Goal: Information Seeking & Learning: Learn about a topic

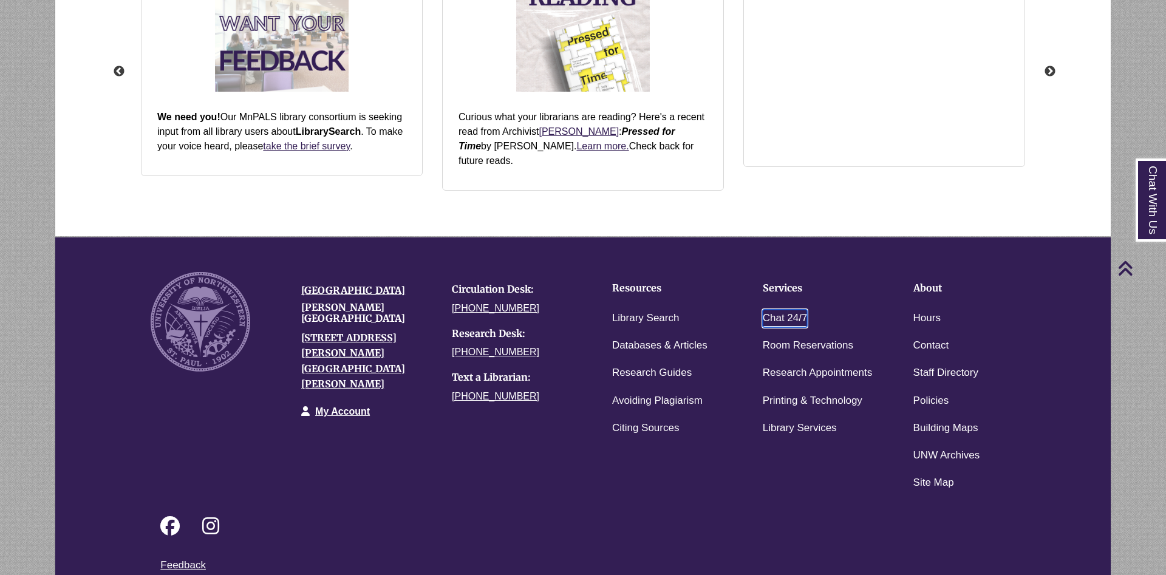
click at [785, 310] on link "Chat 24/7" at bounding box center [785, 319] width 45 height 18
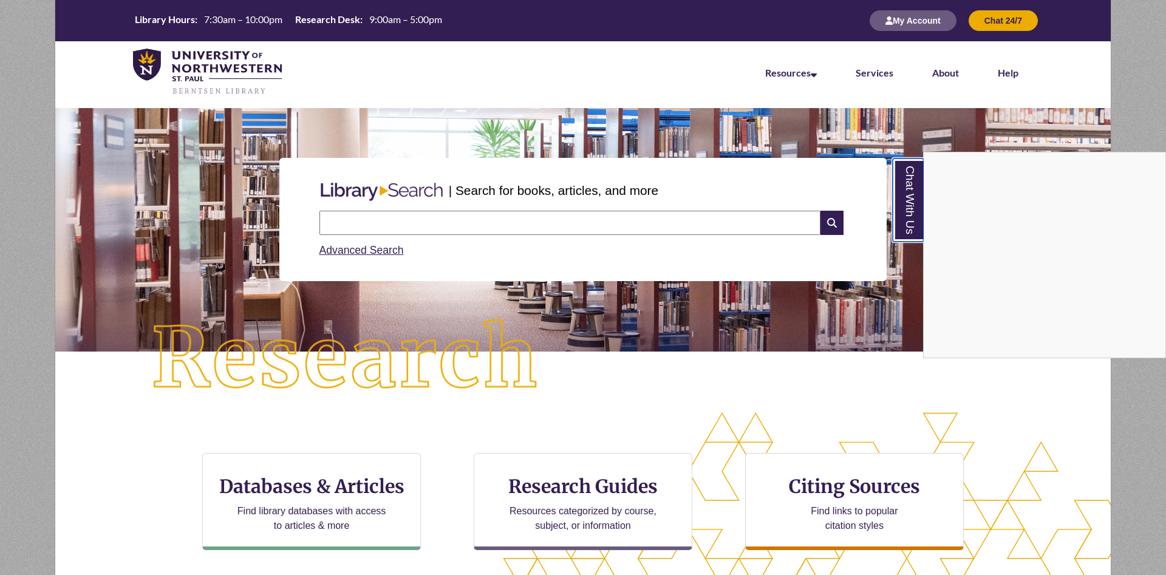
click at [903, 205] on link "Chat With Us" at bounding box center [908, 200] width 31 height 83
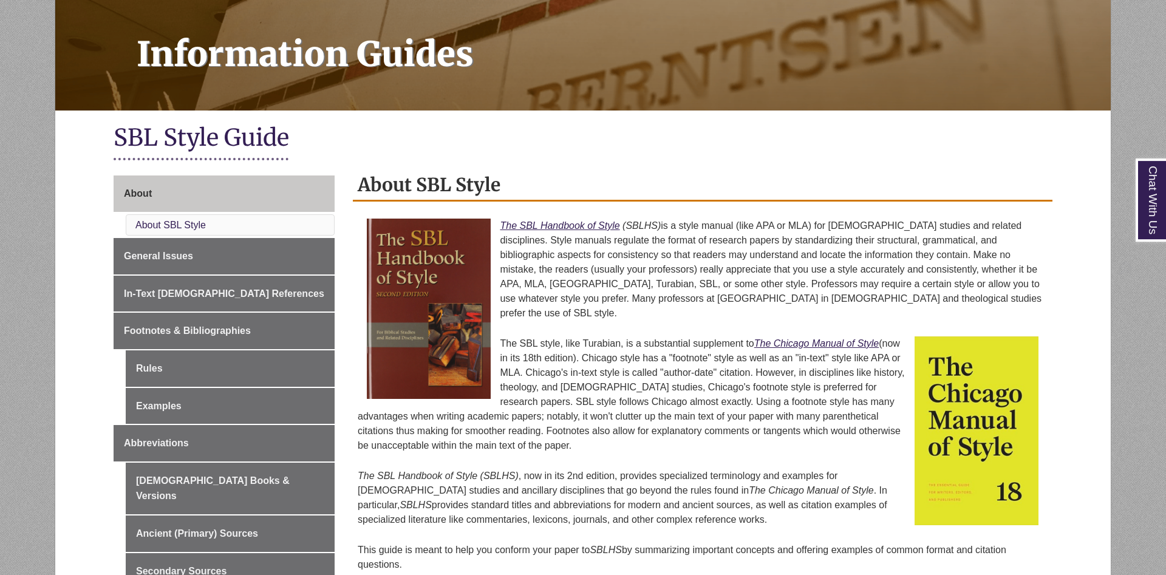
scroll to position [248, 0]
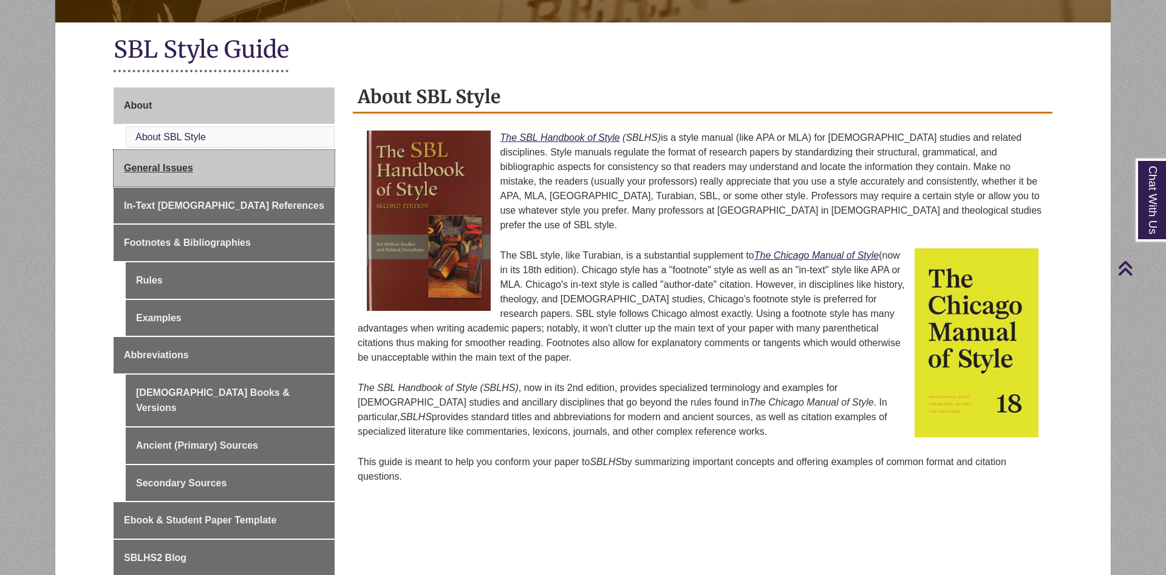
click at [178, 171] on span "General Issues" at bounding box center [158, 168] width 69 height 10
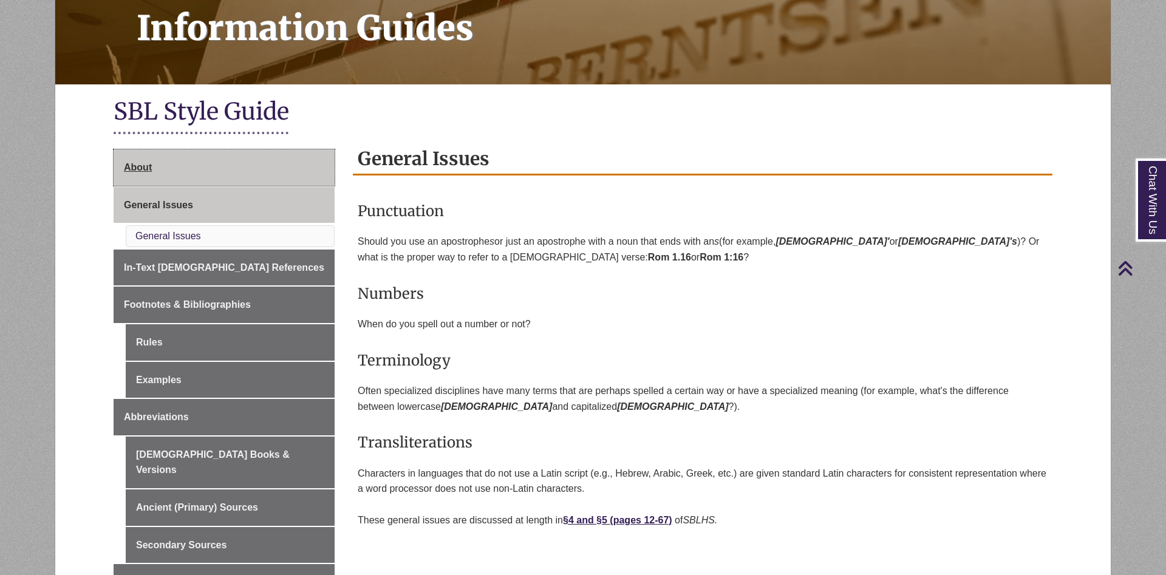
scroll to position [372, 0]
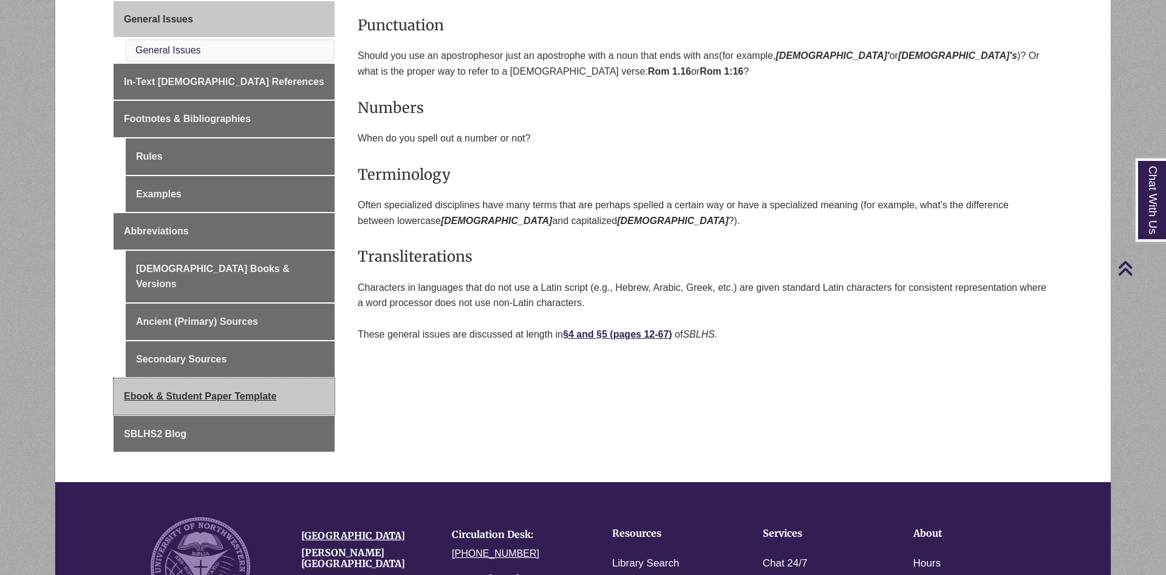
click at [258, 391] on span "Ebook & Student Paper Template" at bounding box center [200, 396] width 152 height 10
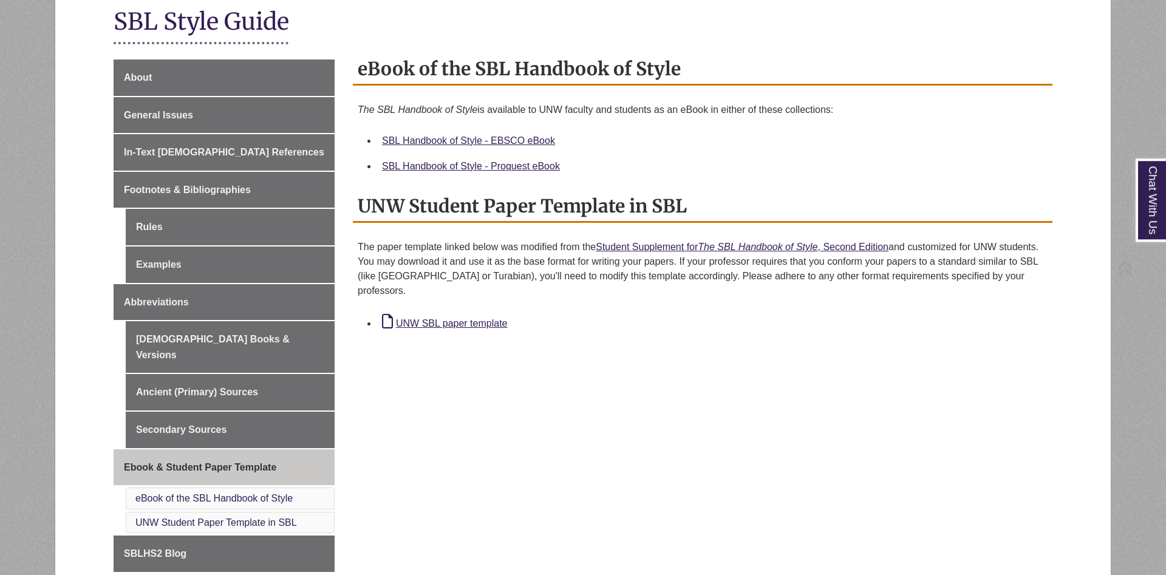
scroll to position [310, 0]
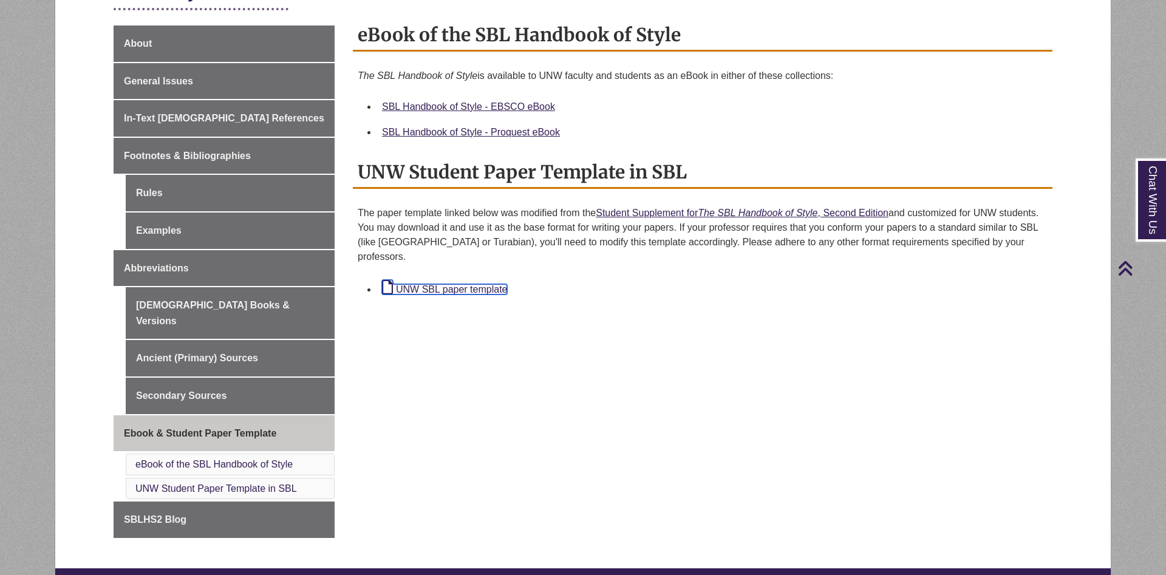
click at [474, 284] on link "UNW SBL paper template" at bounding box center [444, 289] width 125 height 10
click at [884, 26] on h2 "eBook of the SBL Handbook of Style" at bounding box center [703, 35] width 700 height 32
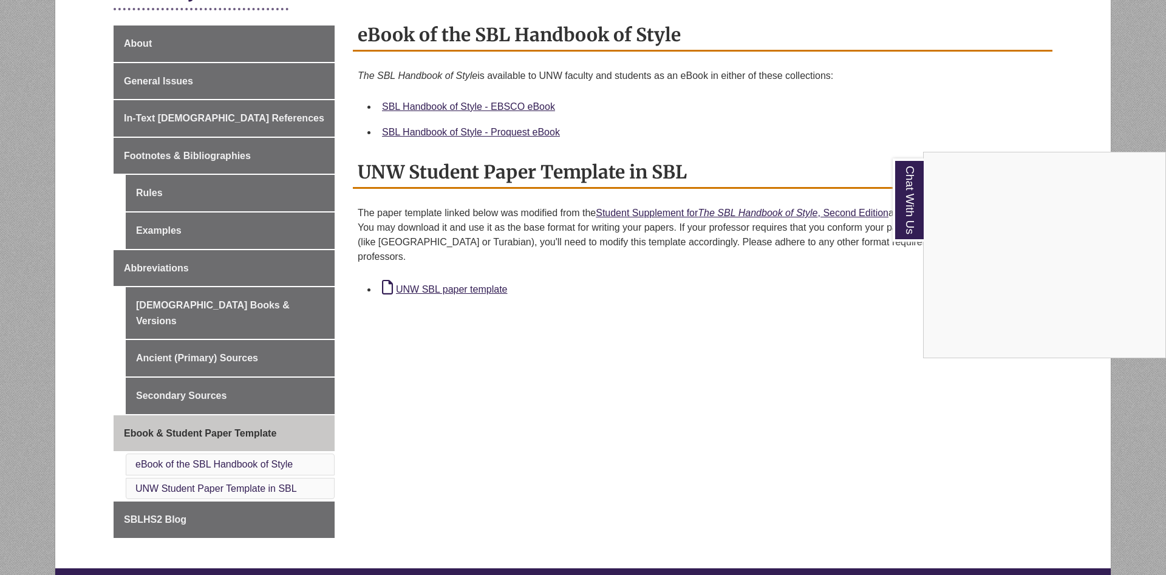
click at [746, 296] on div "Chat With Us" at bounding box center [583, 287] width 1166 height 575
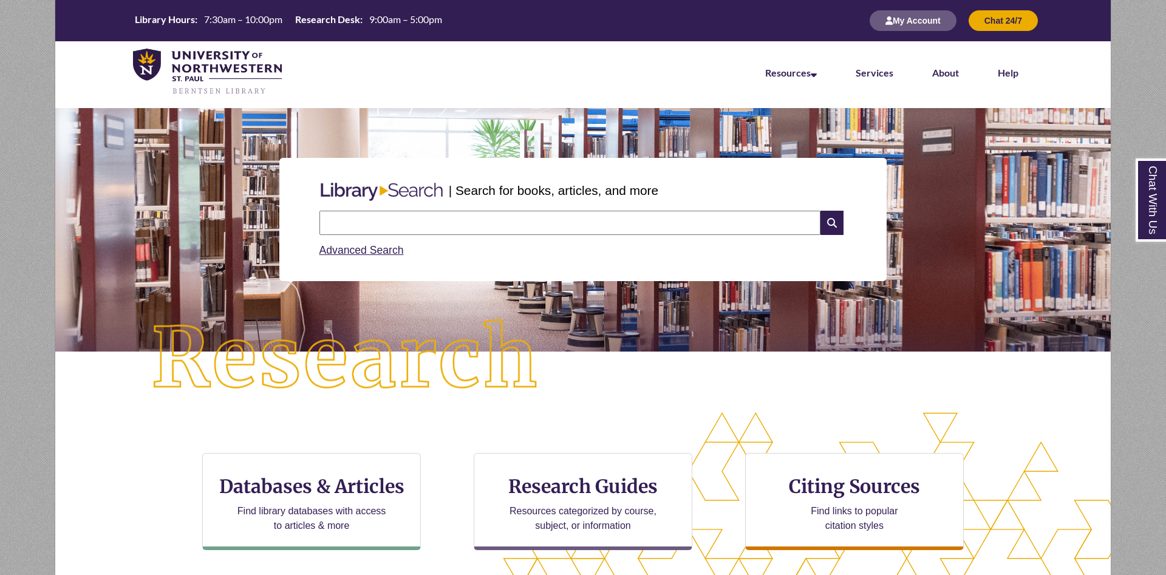
click at [446, 222] on input "text" at bounding box center [569, 223] width 501 height 24
paste input "**********"
click at [468, 222] on input "**********" at bounding box center [569, 223] width 501 height 24
type input "**********"
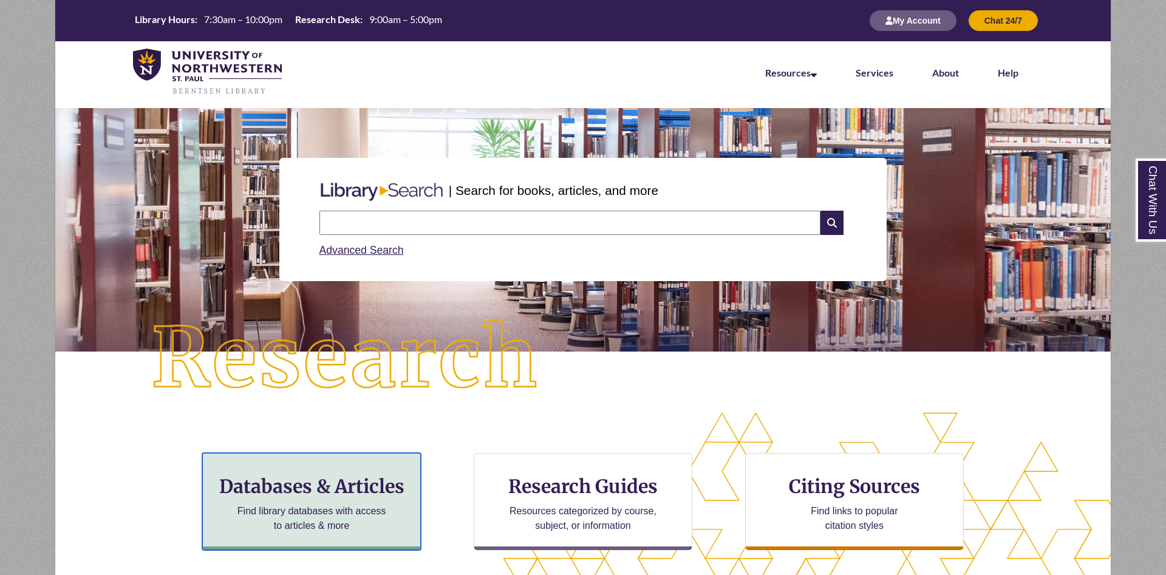
click at [350, 492] on h3 "Databases & Articles" at bounding box center [312, 486] width 198 height 23
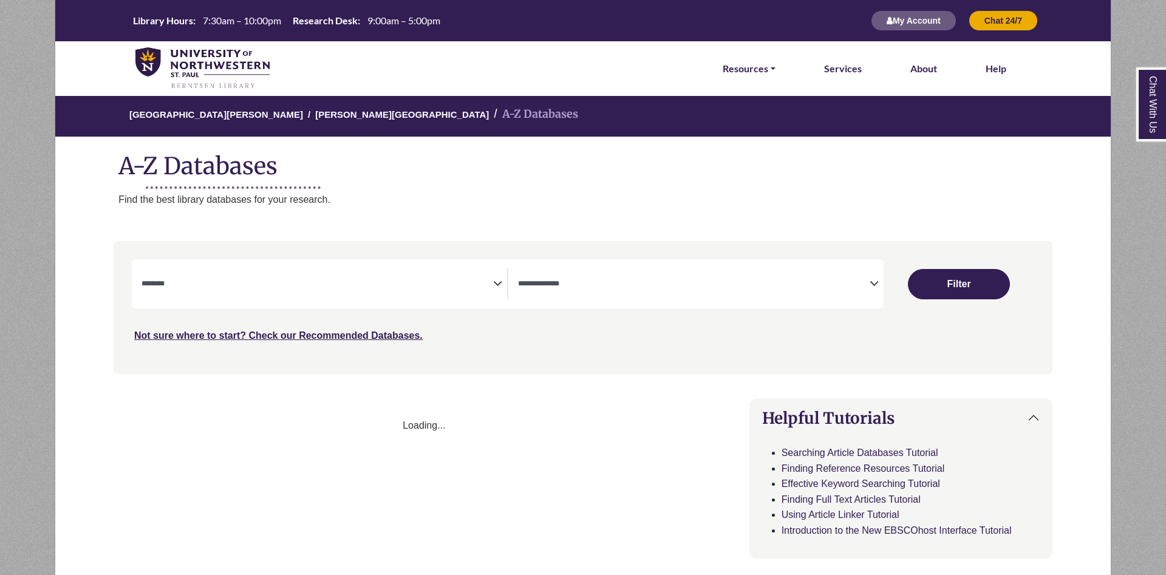
select select "Database Subject Filter"
select select "Database Types Filter"
select select "Database Subject Filter"
select select "Database Types Filter"
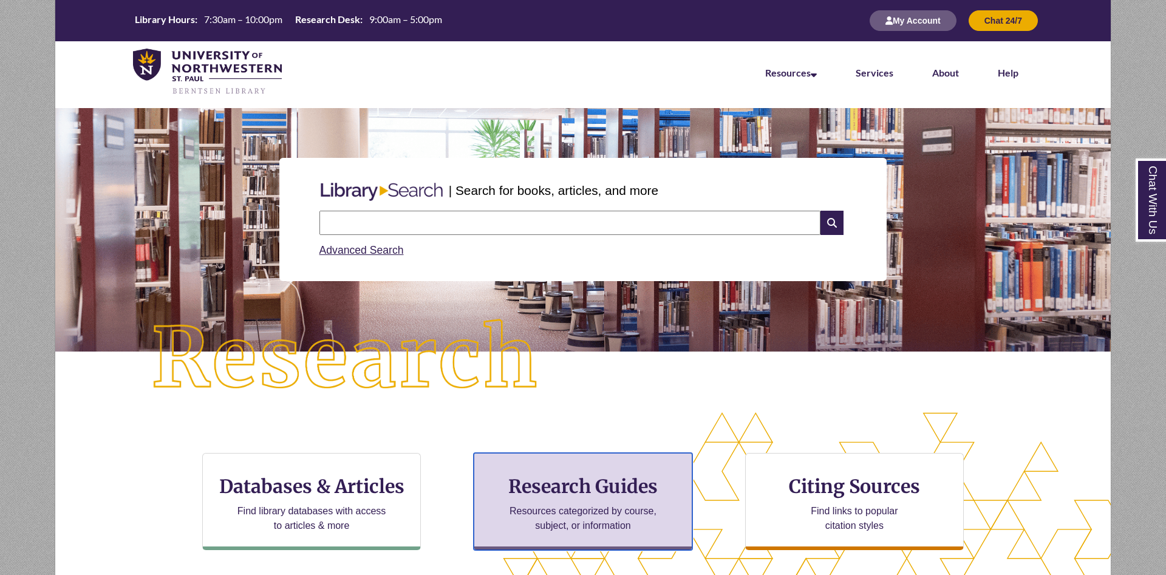
click at [579, 494] on h3 "Research Guides" at bounding box center [583, 486] width 198 height 23
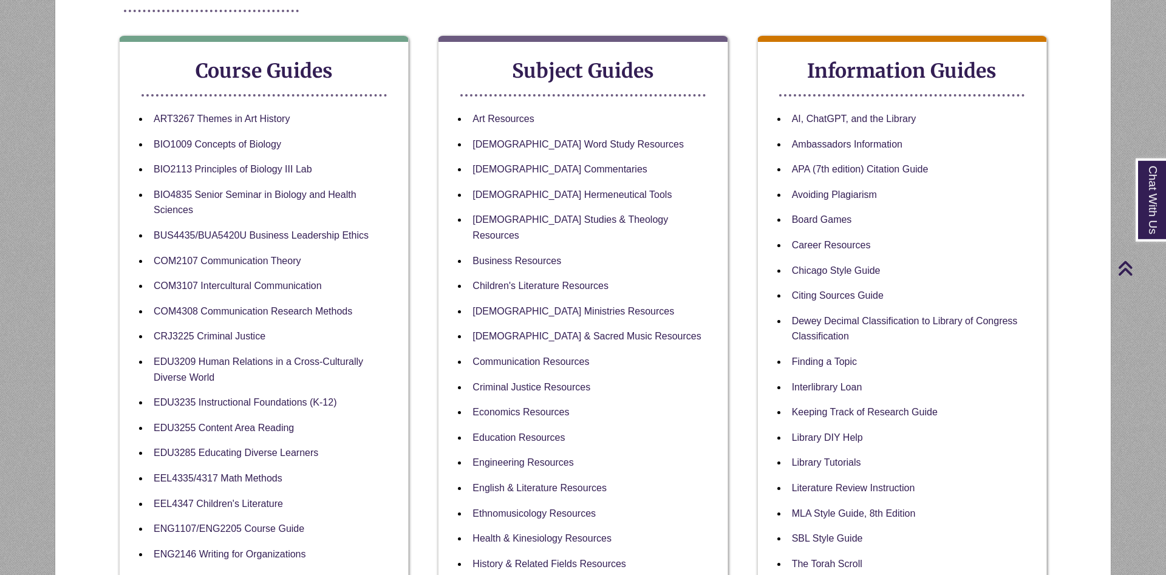
scroll to position [186, 0]
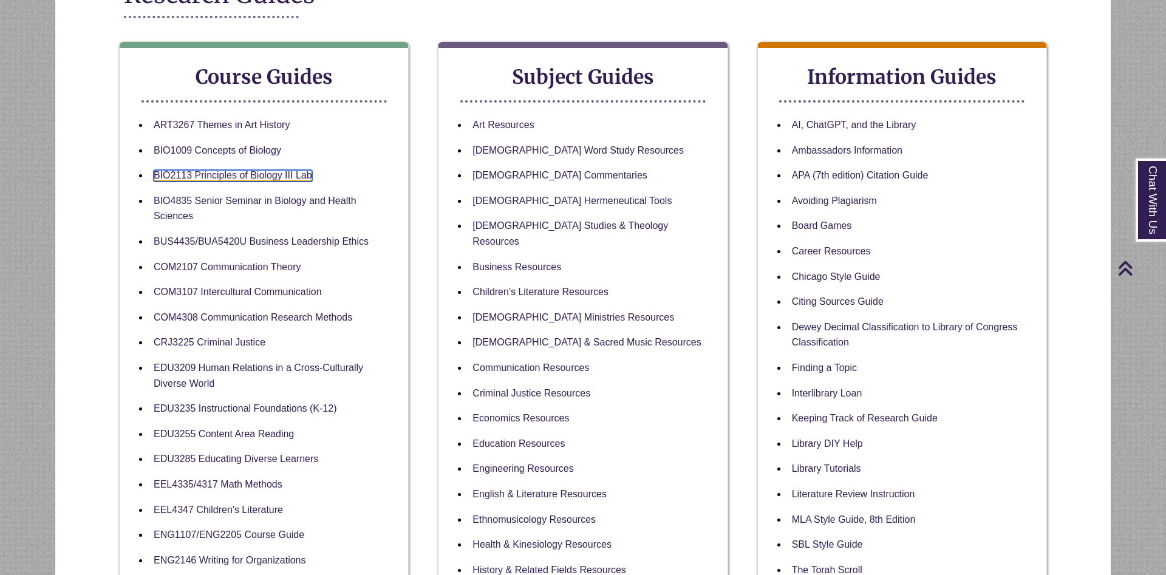
click at [241, 178] on link "BIO2113 Principles of Biology III Lab" at bounding box center [233, 176] width 159 height 12
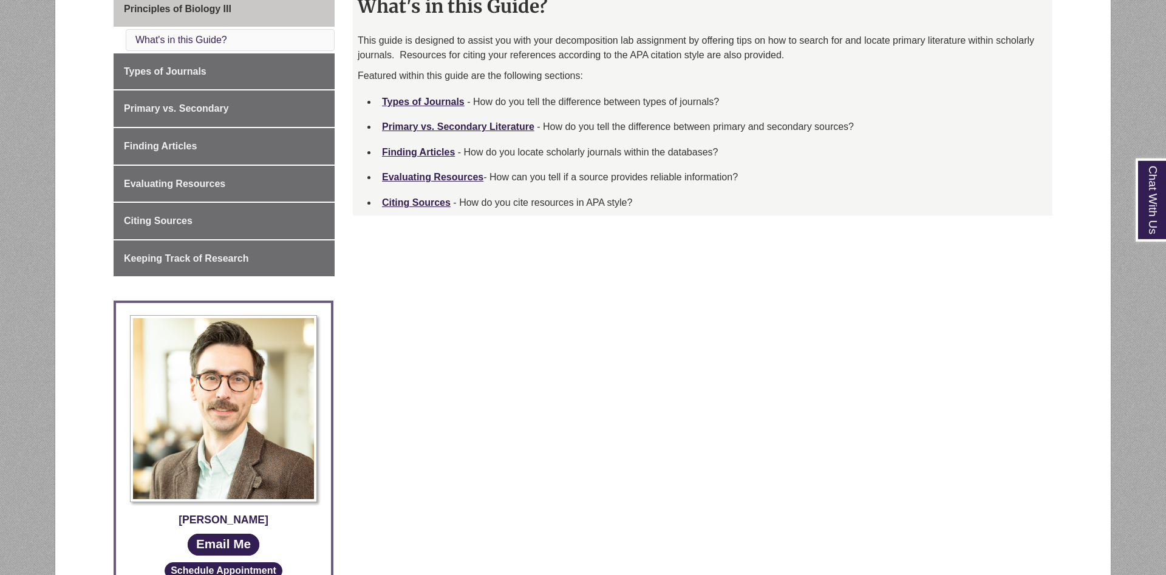
scroll to position [841, 0]
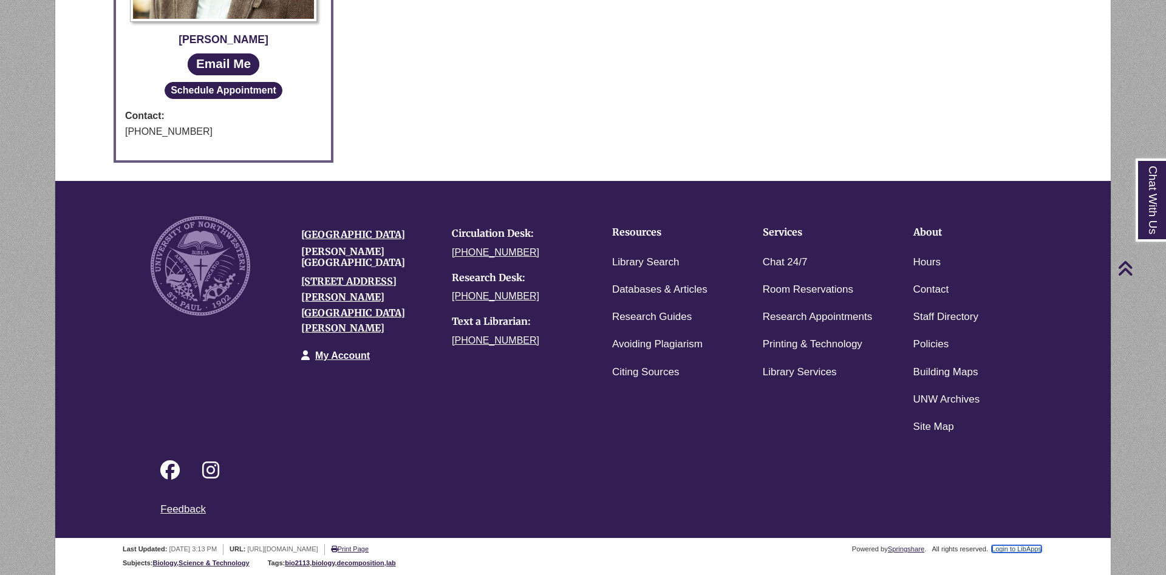
click at [1019, 552] on link "Login to LibApps" at bounding box center [1017, 548] width 50 height 7
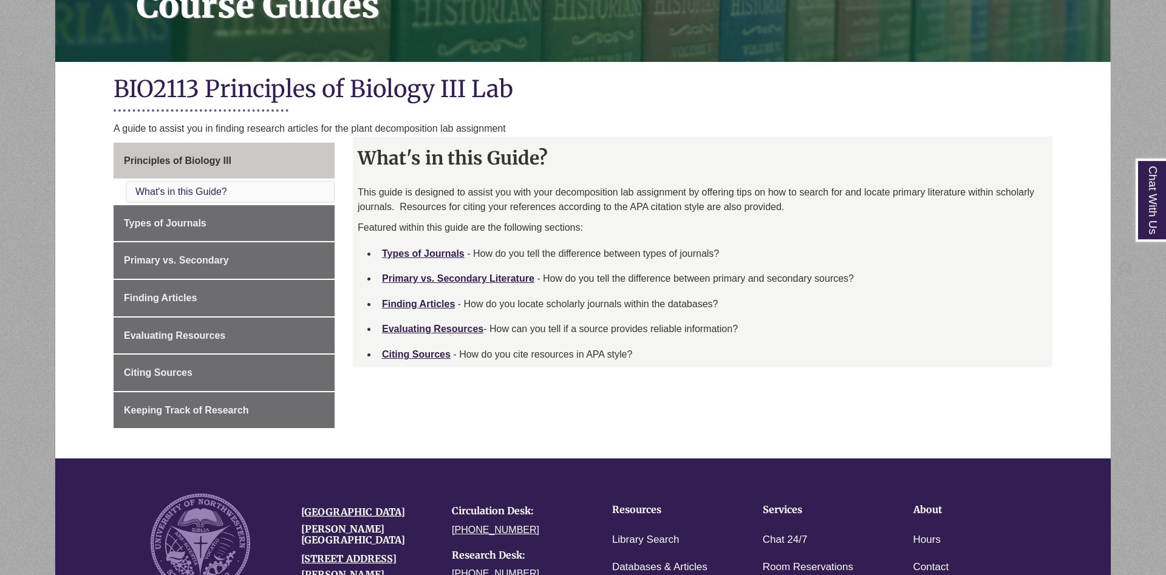
scroll to position [248, 0]
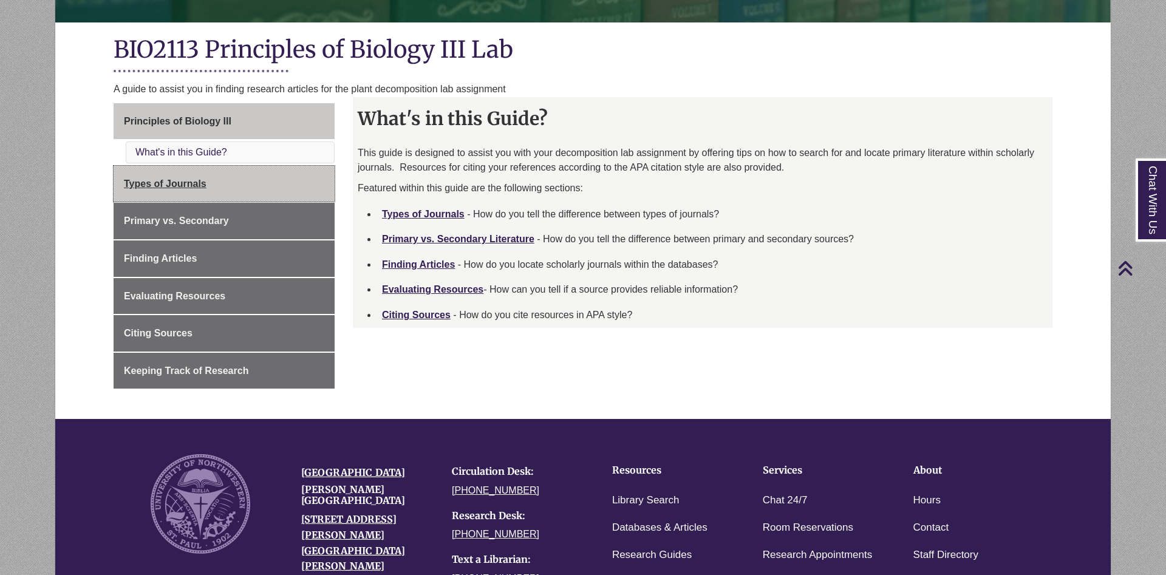
click at [230, 188] on link "Types of Journals" at bounding box center [224, 184] width 221 height 36
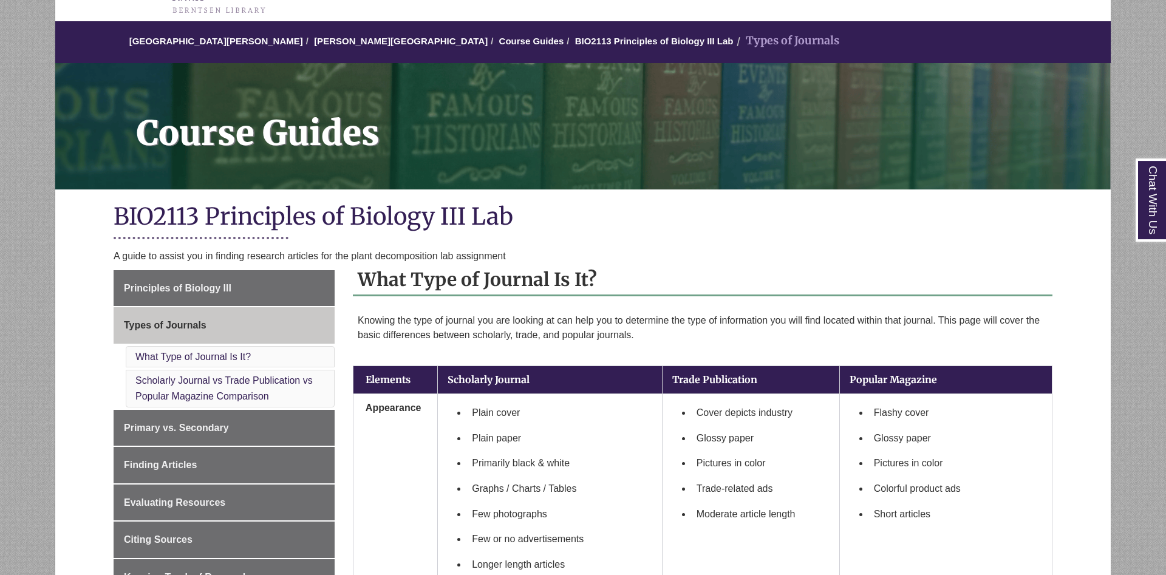
scroll to position [124, 0]
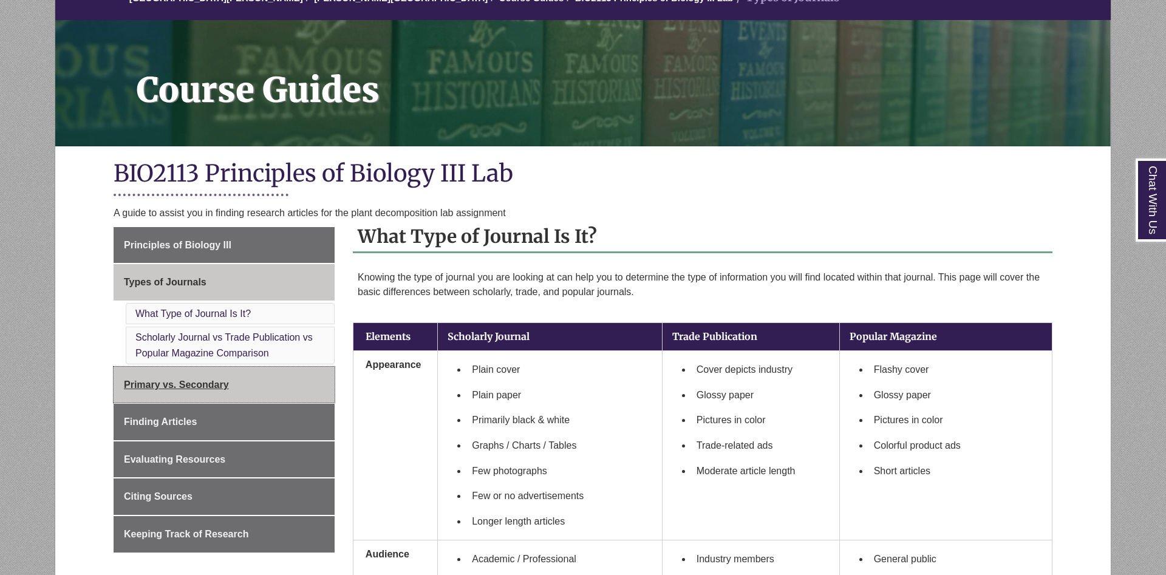
click at [222, 384] on span "Primary vs. Secondary" at bounding box center [176, 385] width 105 height 10
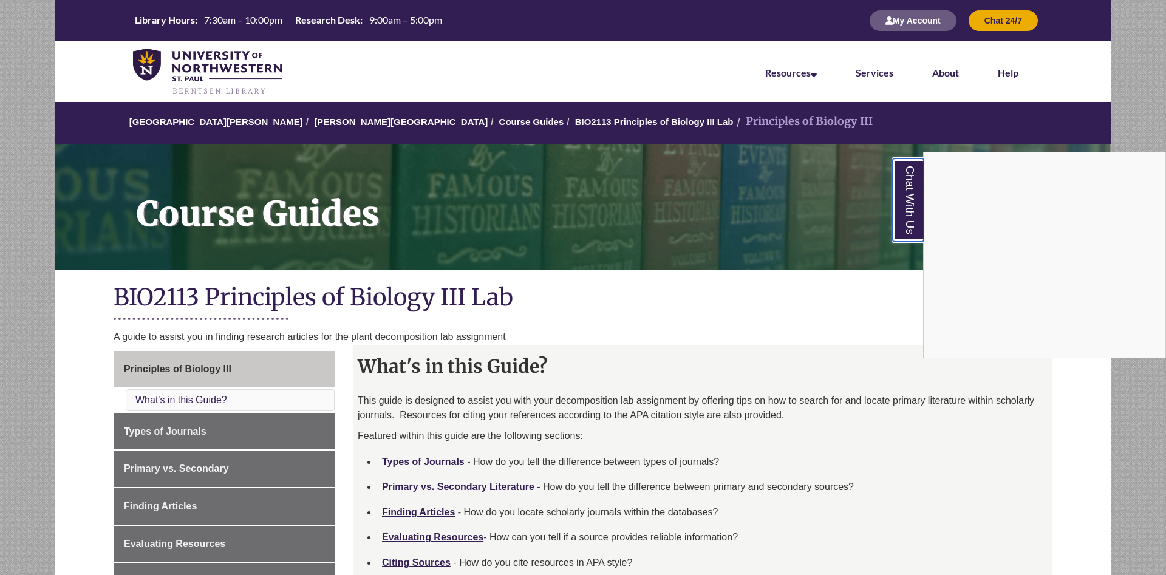
click at [907, 212] on link "Chat With Us" at bounding box center [908, 200] width 31 height 83
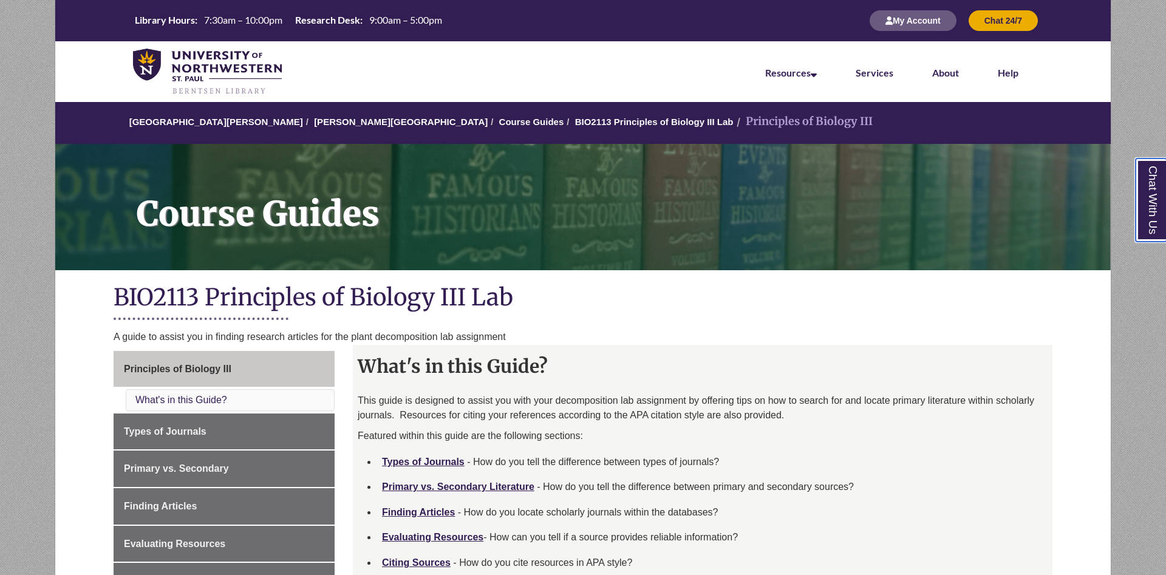
scroll to position [186, 0]
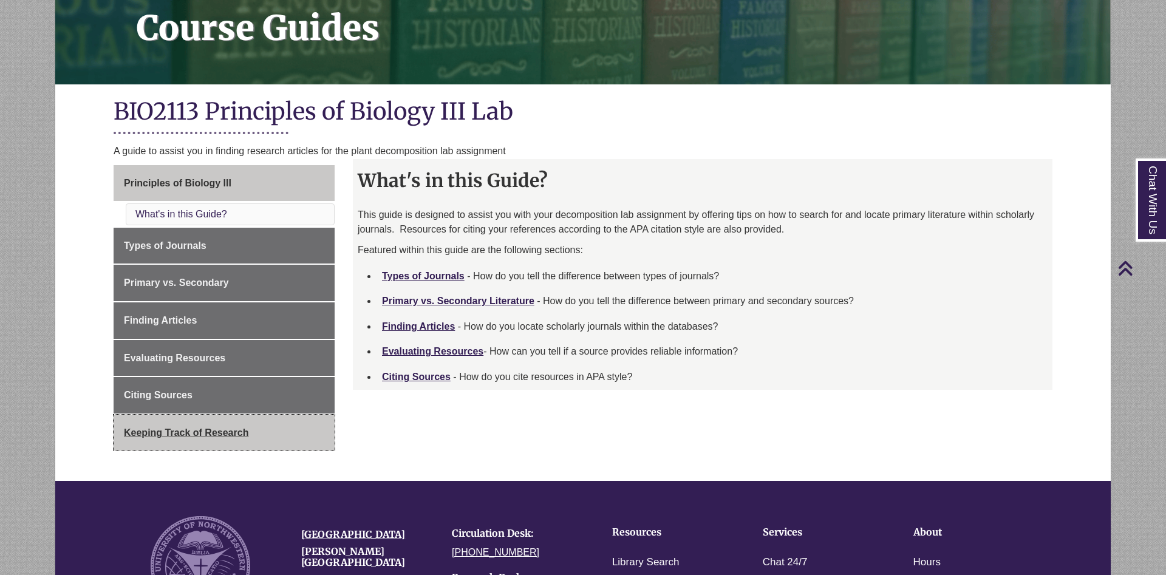
click at [207, 430] on span "Keeping Track of Research" at bounding box center [186, 433] width 125 height 10
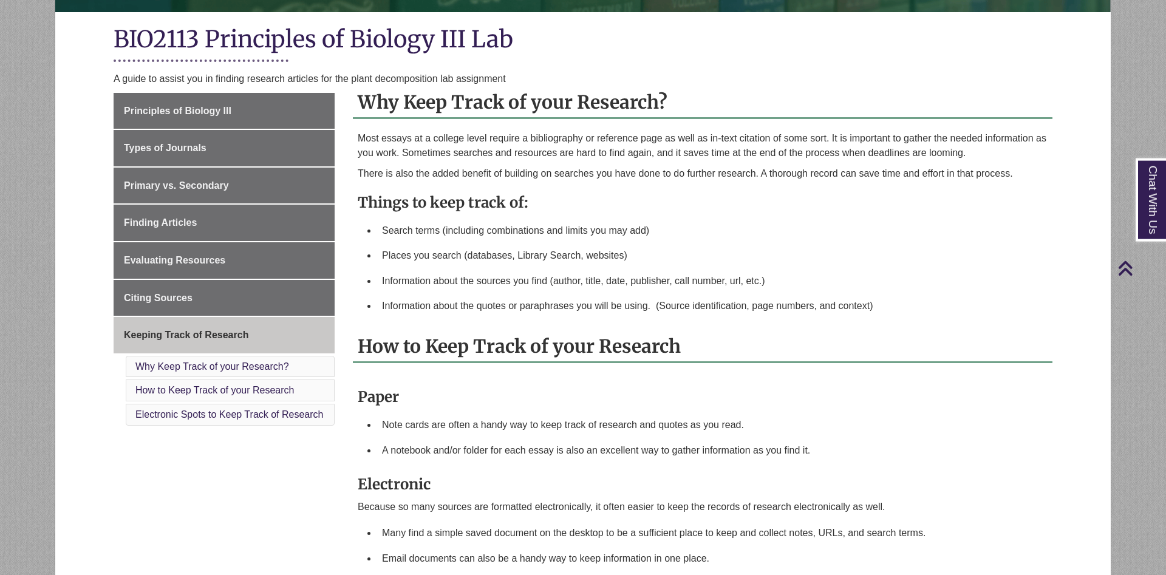
scroll to position [248, 0]
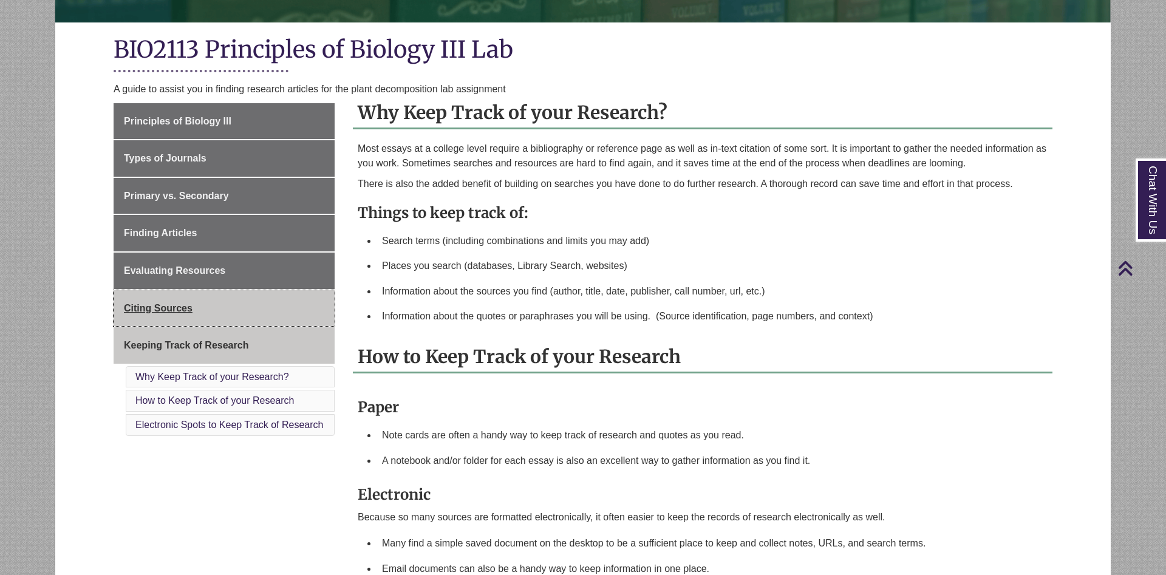
click at [177, 303] on span "Citing Sources" at bounding box center [158, 308] width 69 height 10
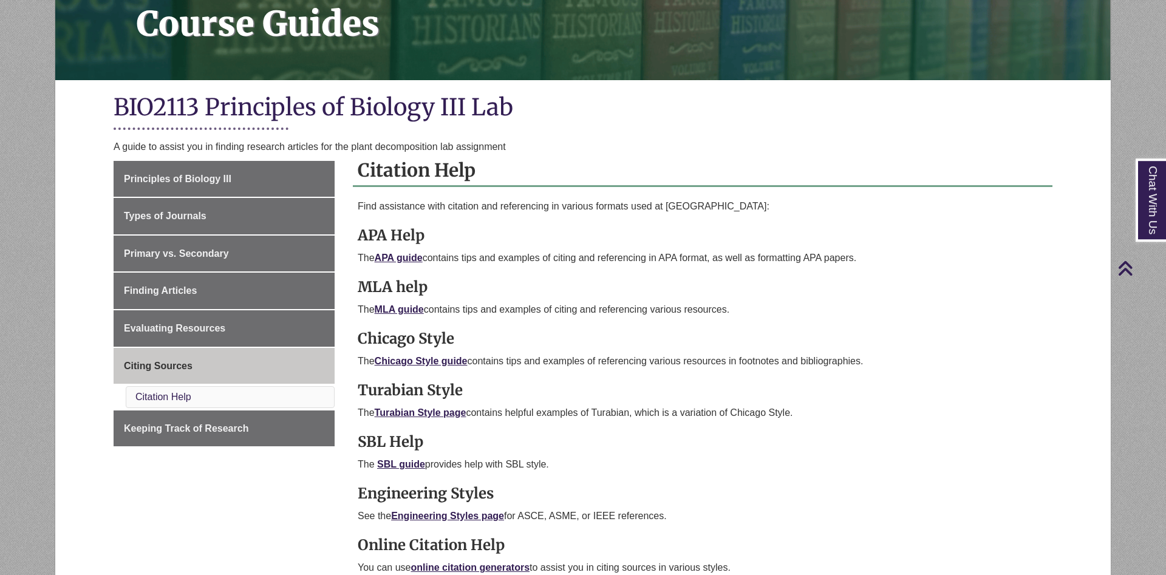
scroll to position [186, 0]
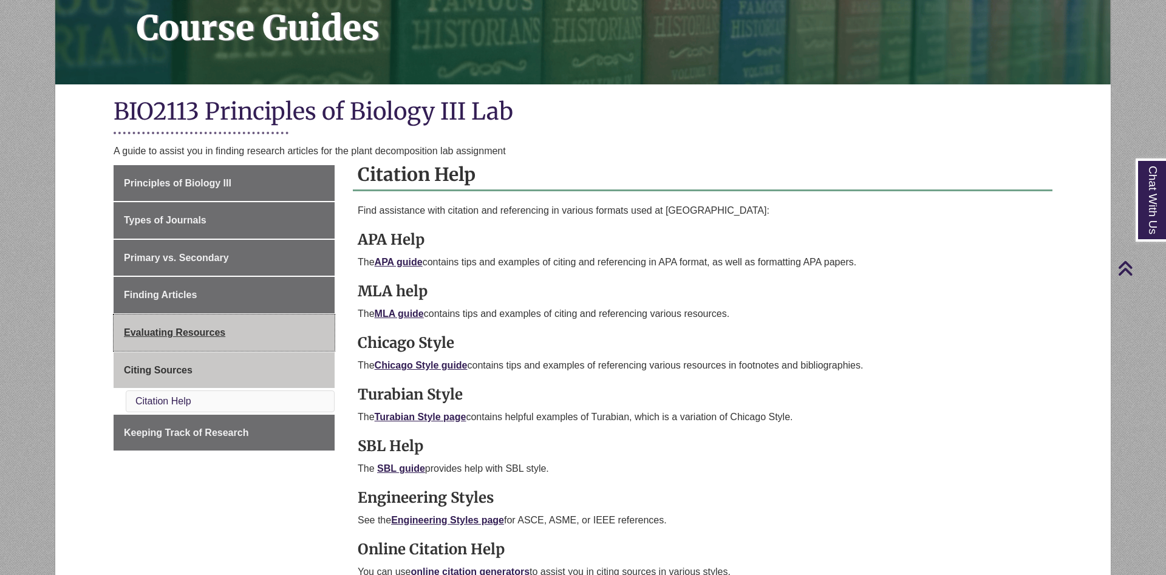
click at [225, 337] on span "Evaluating Resources" at bounding box center [174, 332] width 101 height 10
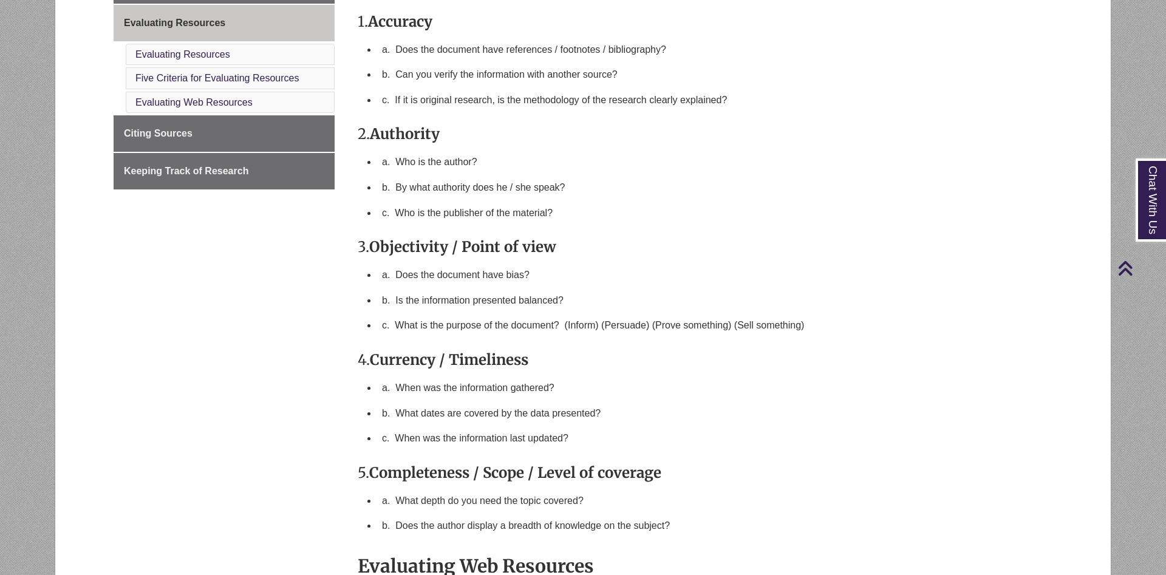
scroll to position [310, 0]
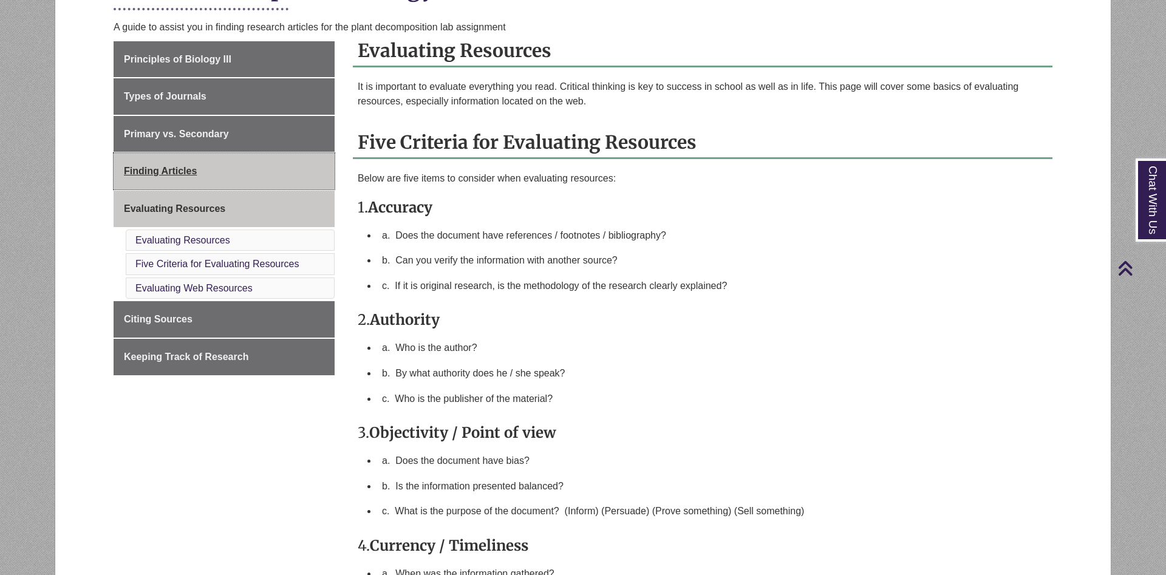
click at [177, 180] on link "Finding Articles" at bounding box center [224, 171] width 221 height 36
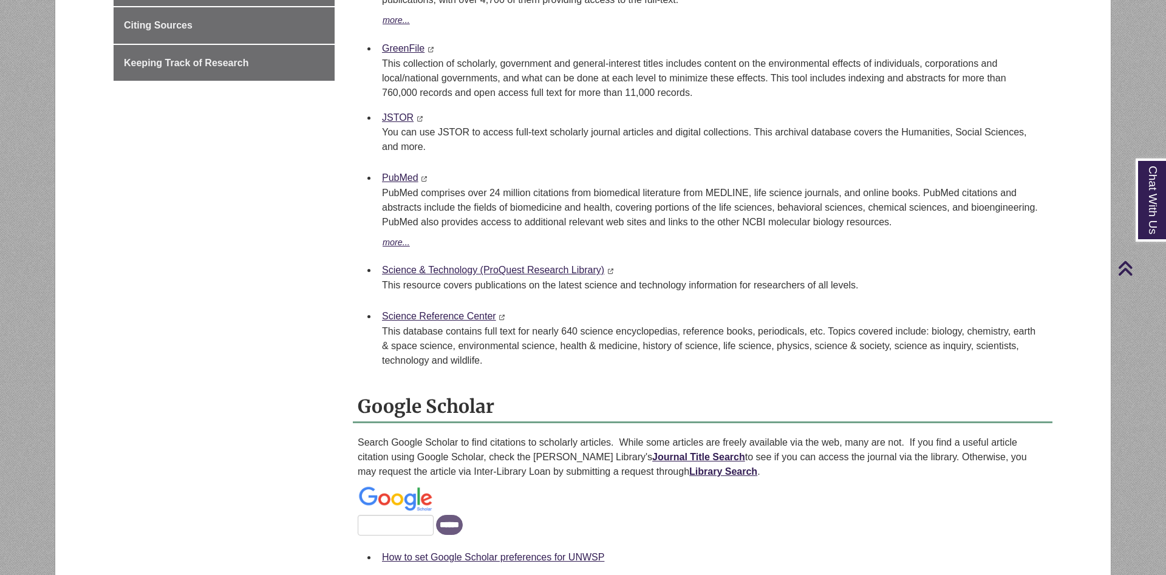
scroll to position [310, 0]
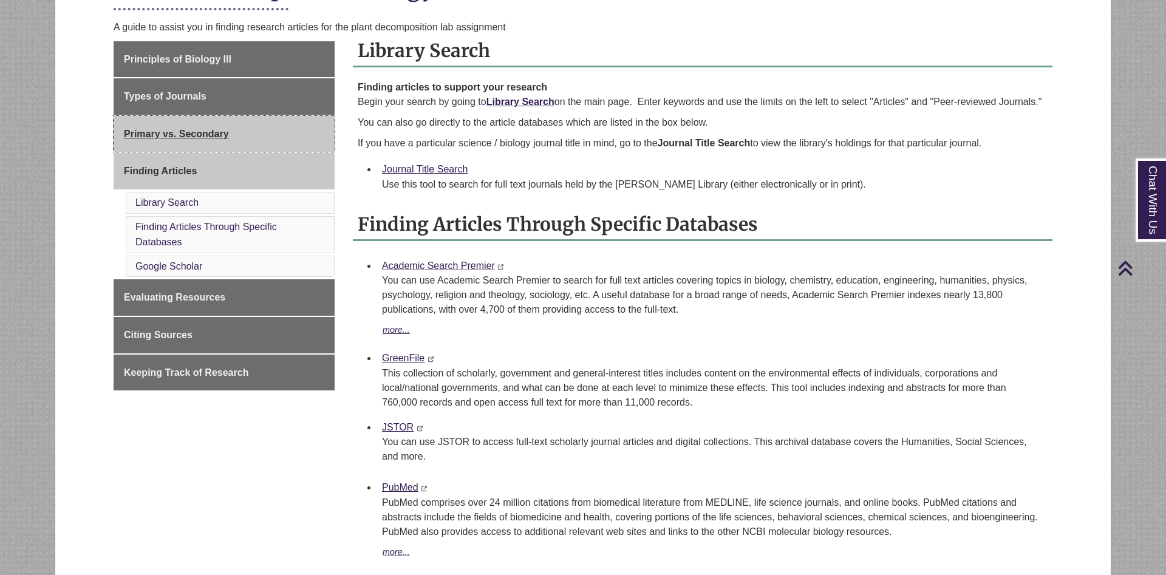
click at [242, 142] on link "Primary vs. Secondary" at bounding box center [224, 134] width 221 height 36
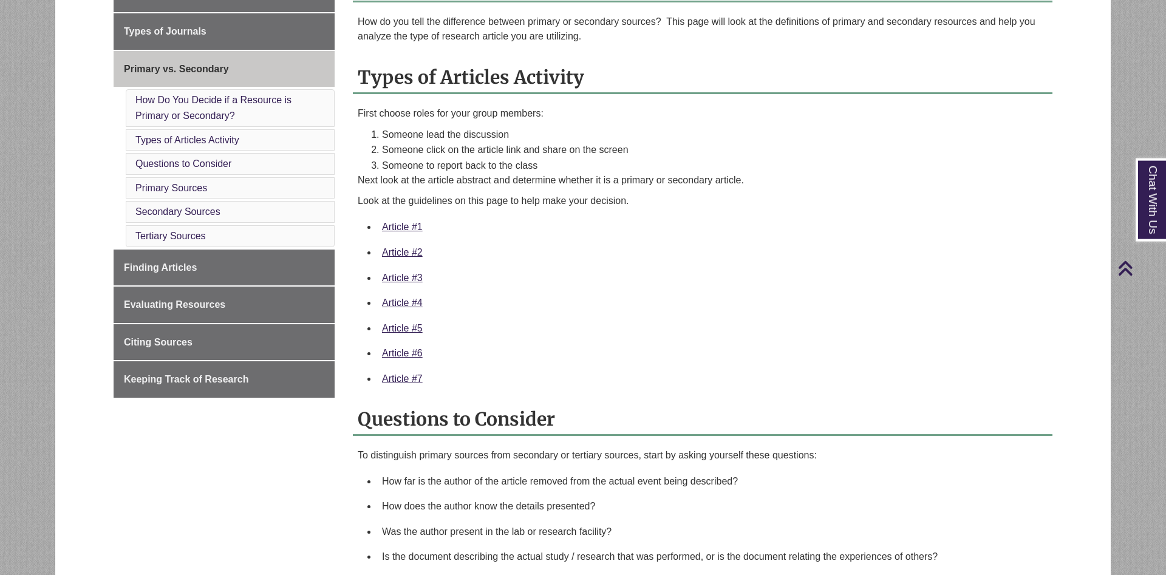
scroll to position [310, 0]
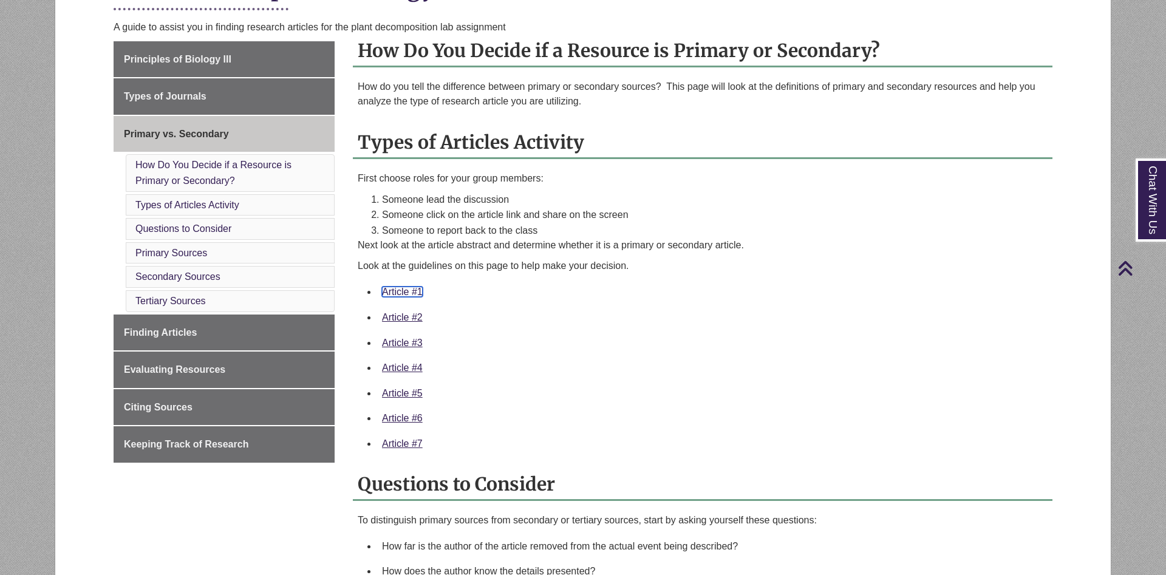
click at [400, 293] on link "Article #1" at bounding box center [402, 292] width 41 height 10
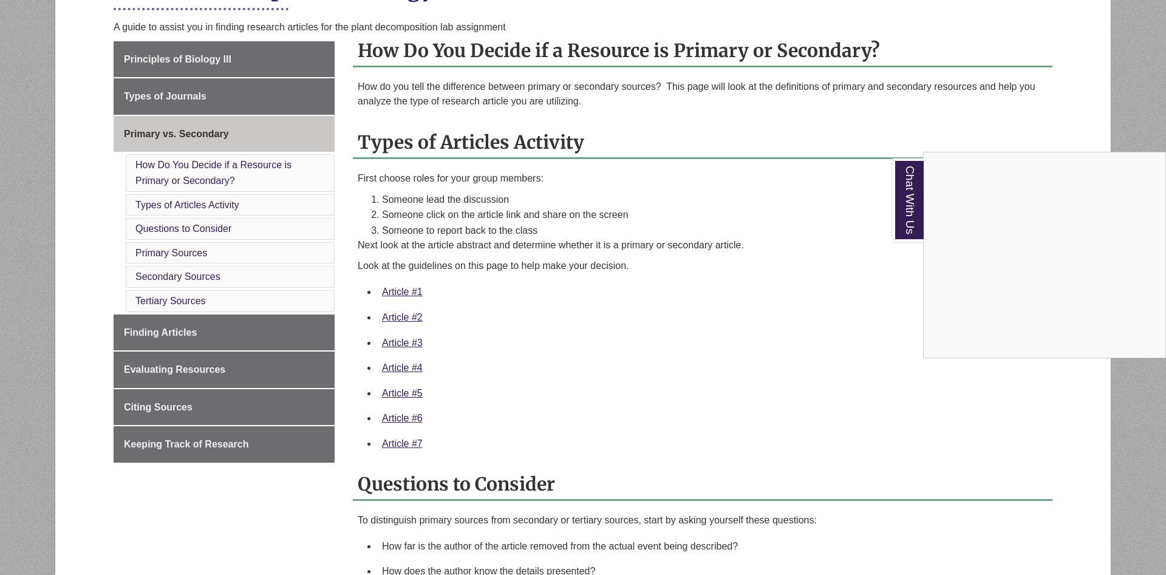
click at [673, 300] on div "Chat With Us" at bounding box center [583, 287] width 1166 height 575
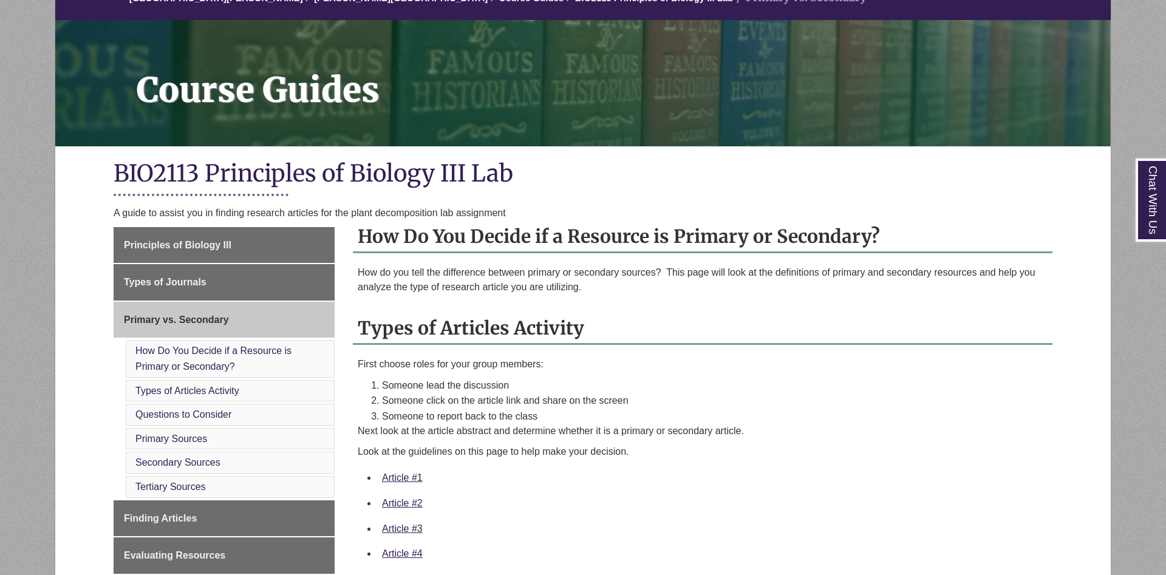
scroll to position [248, 0]
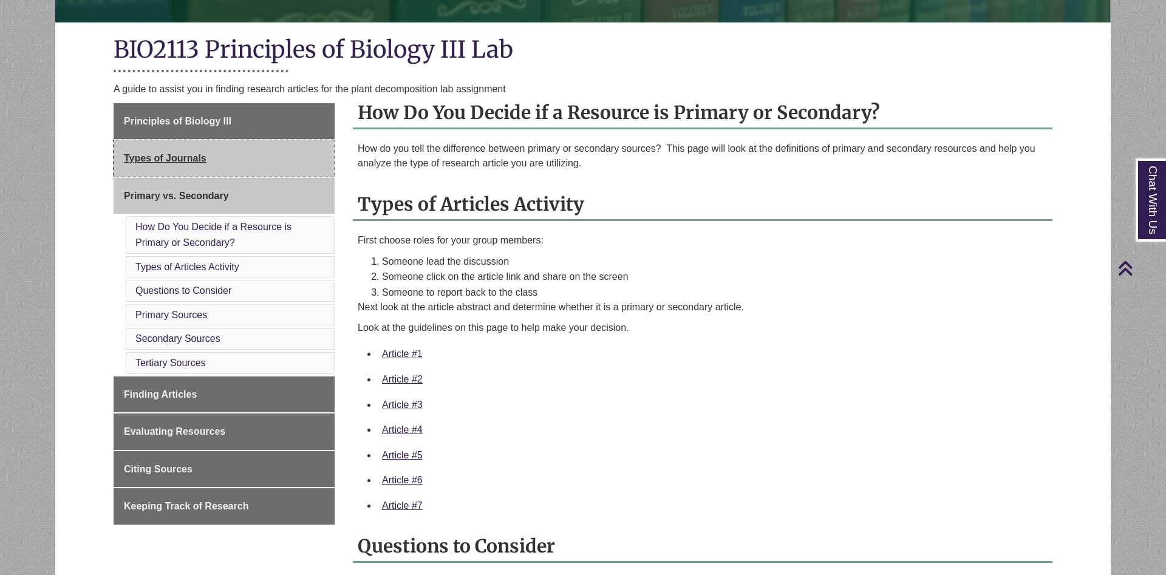
click at [211, 158] on link "Types of Journals" at bounding box center [224, 158] width 221 height 36
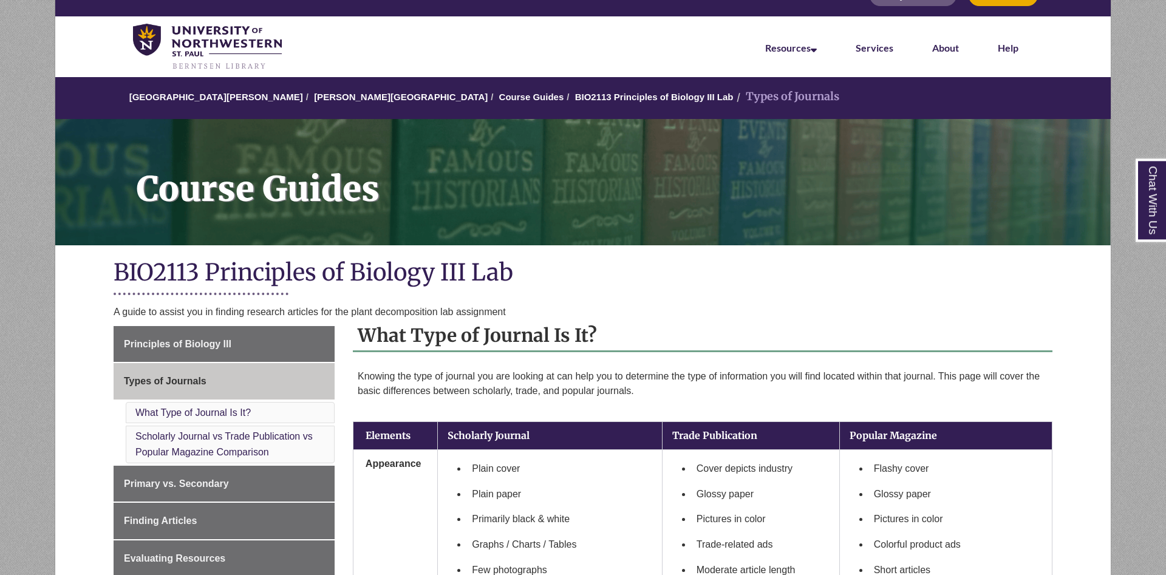
scroll to position [62, 0]
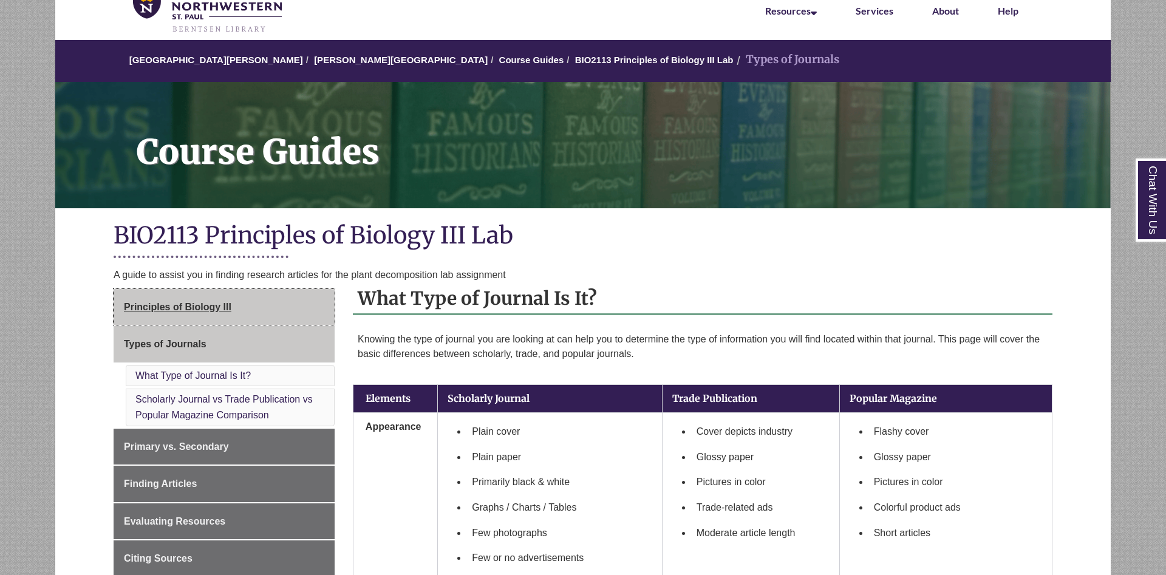
click at [220, 302] on span "Principles of Biology III" at bounding box center [178, 307] width 108 height 10
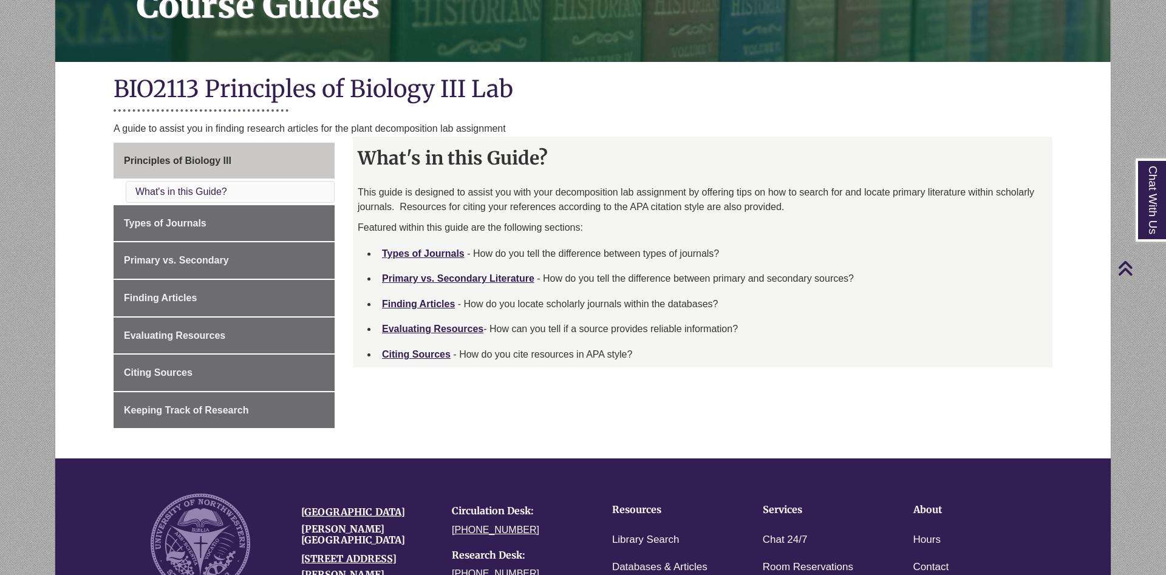
scroll to position [186, 0]
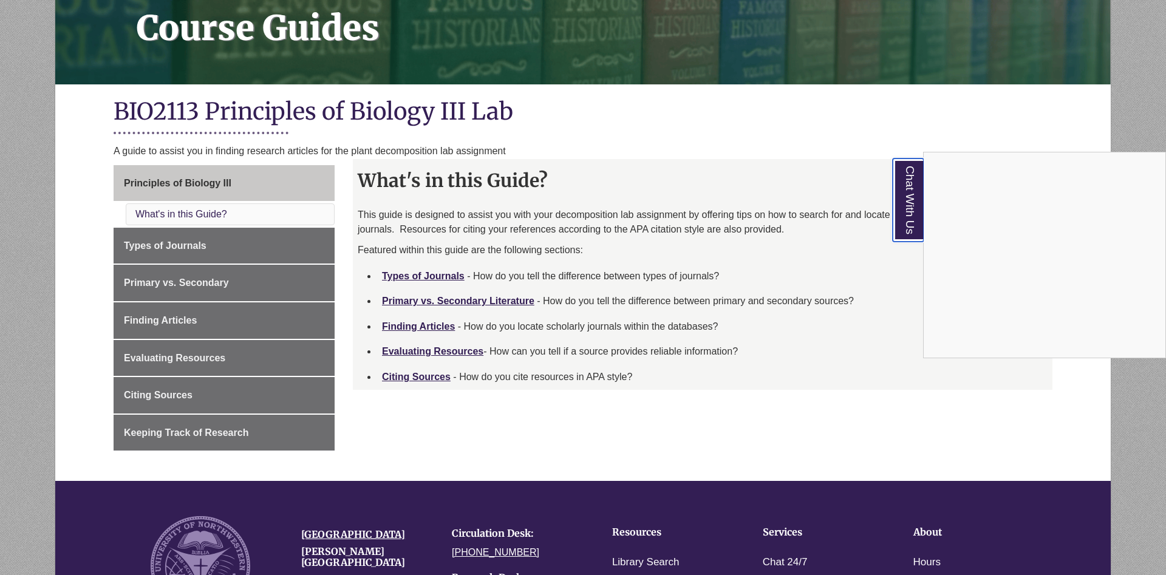
click at [914, 192] on link "Chat With Us" at bounding box center [908, 200] width 31 height 83
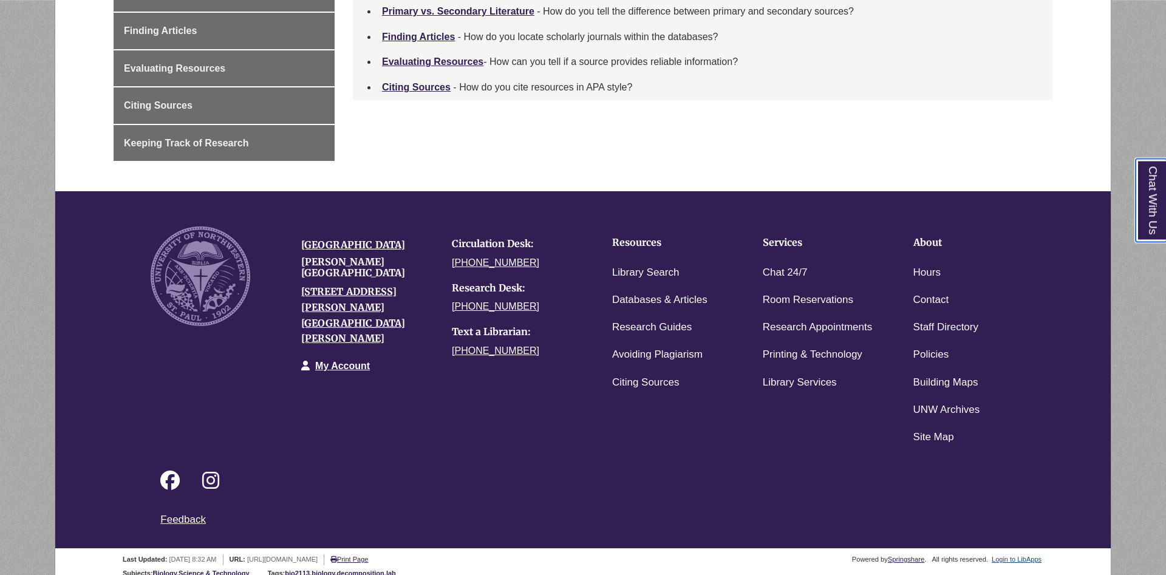
scroll to position [486, 0]
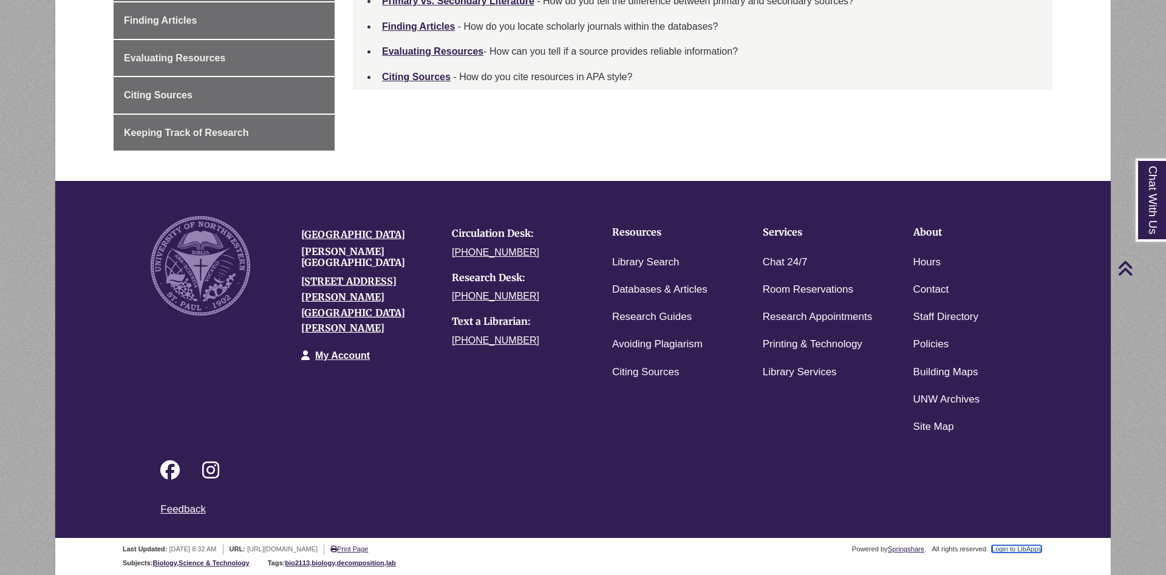
click at [1020, 549] on link "Login to LibApps" at bounding box center [1017, 548] width 50 height 7
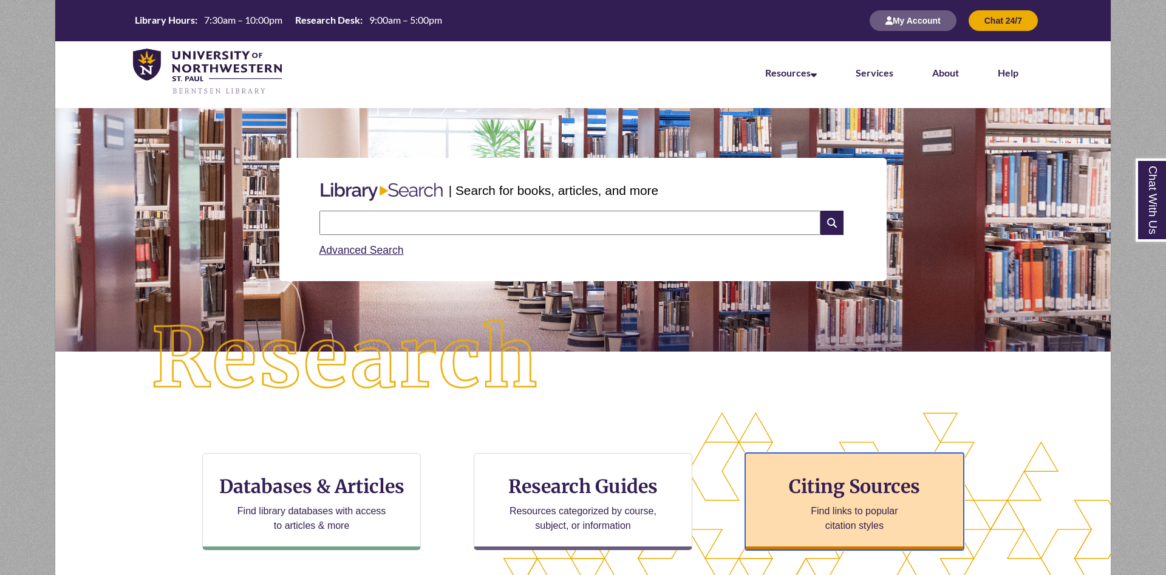
click at [839, 484] on h3 "Citing Sources" at bounding box center [855, 486] width 148 height 23
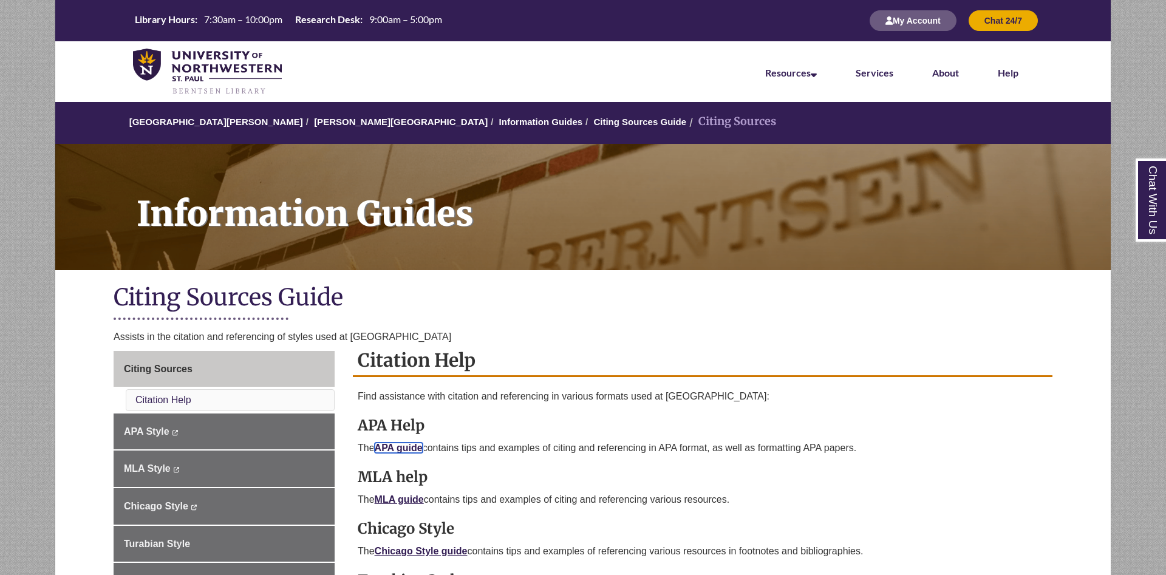
click at [411, 446] on link "APA guide" at bounding box center [399, 448] width 48 height 10
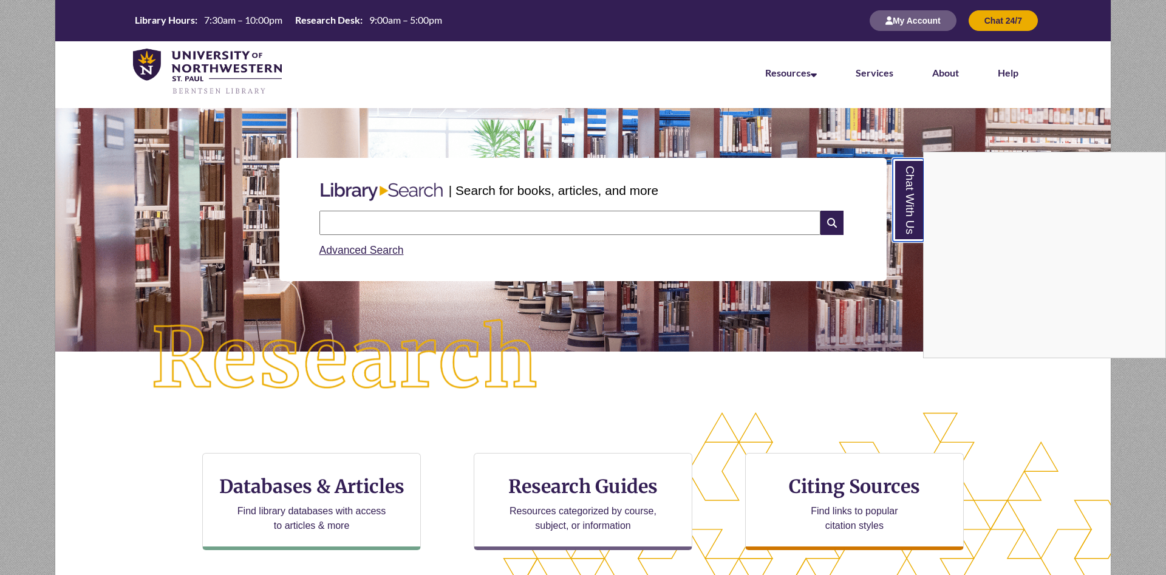
click at [912, 204] on link "Chat With Us" at bounding box center [908, 200] width 31 height 83
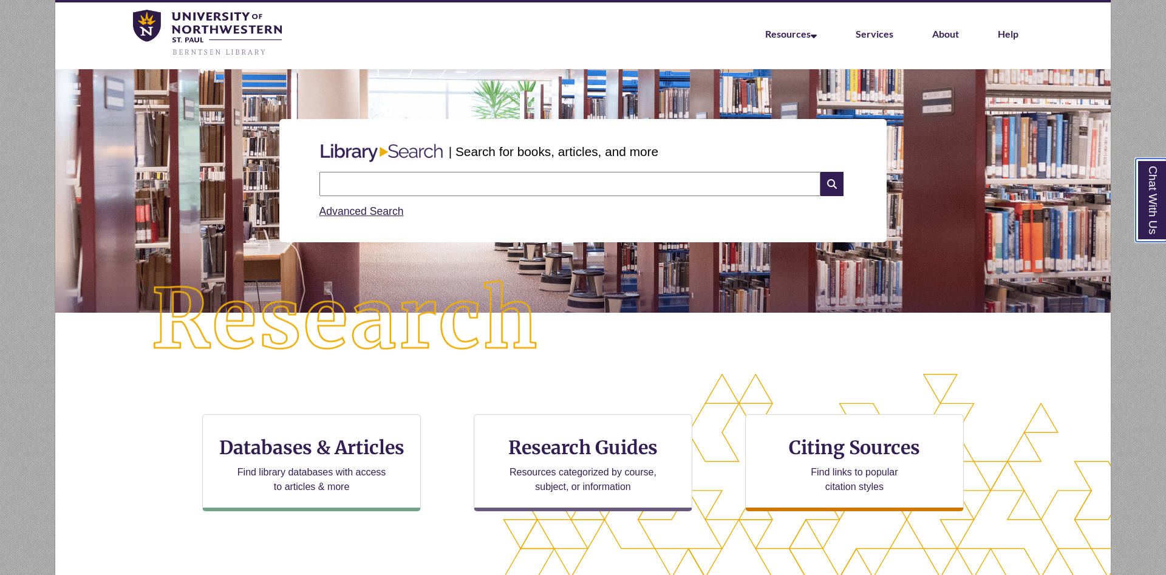
scroll to position [109, 0]
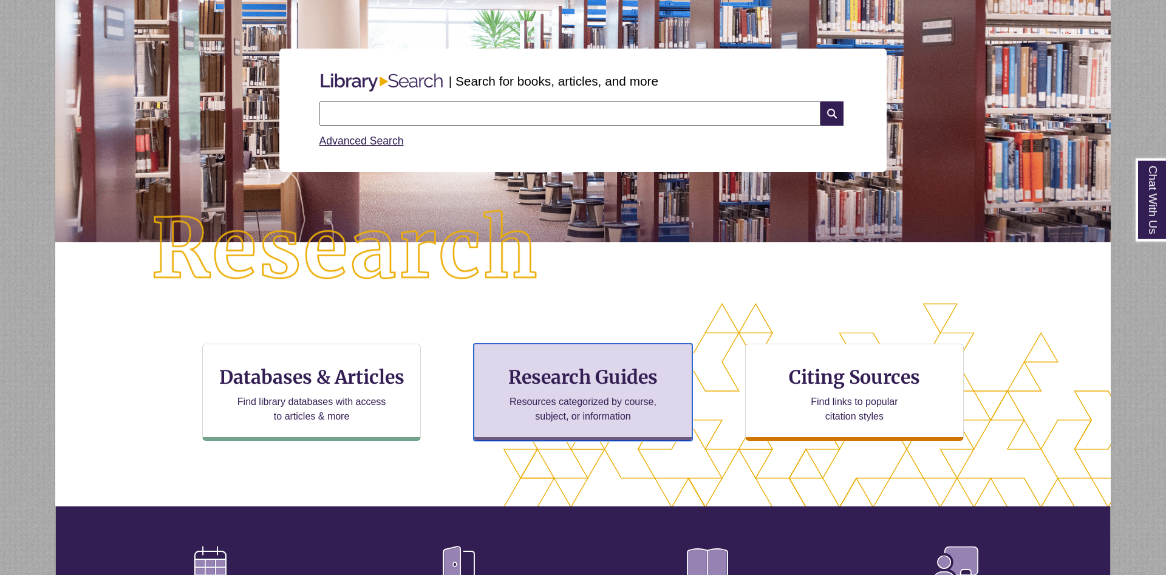
click at [550, 380] on h3 "Research Guides" at bounding box center [583, 377] width 198 height 23
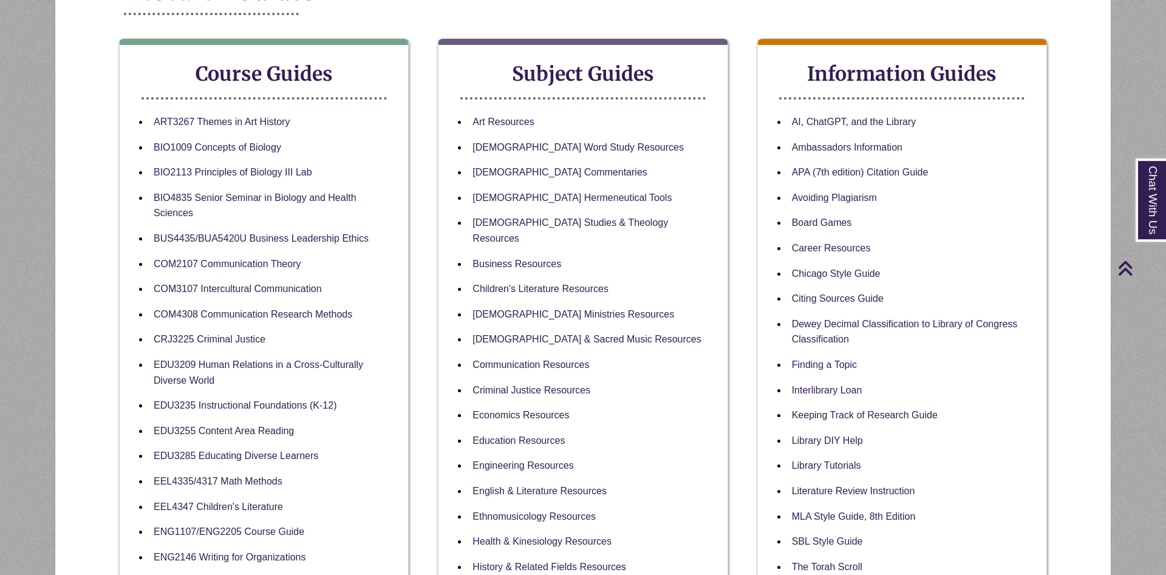
scroll to position [186, 0]
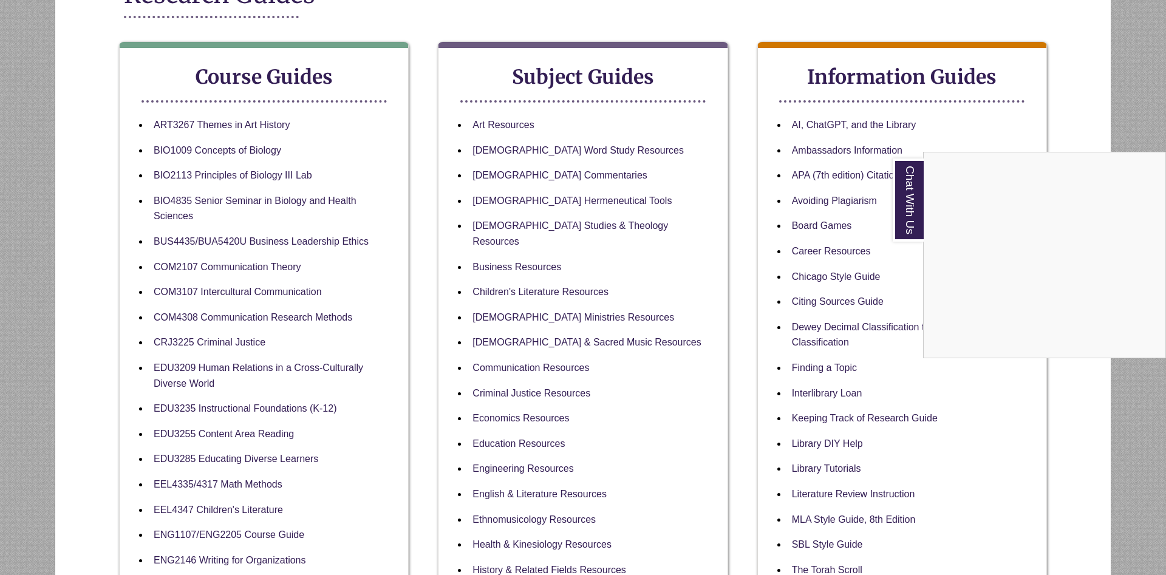
click at [367, 144] on div "Chat With Us" at bounding box center [583, 287] width 1166 height 575
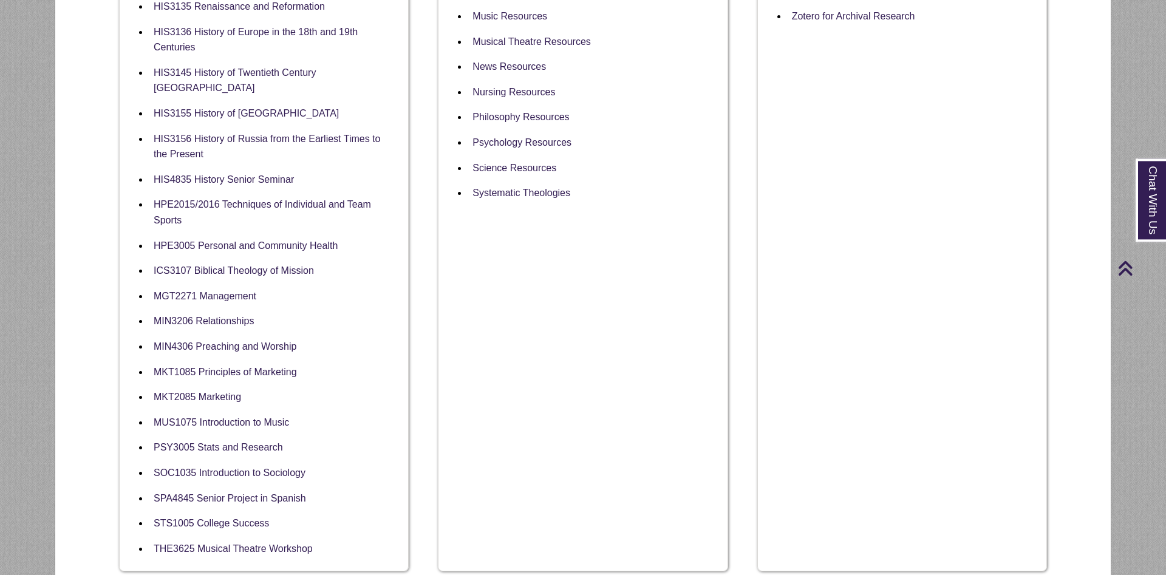
scroll to position [929, 0]
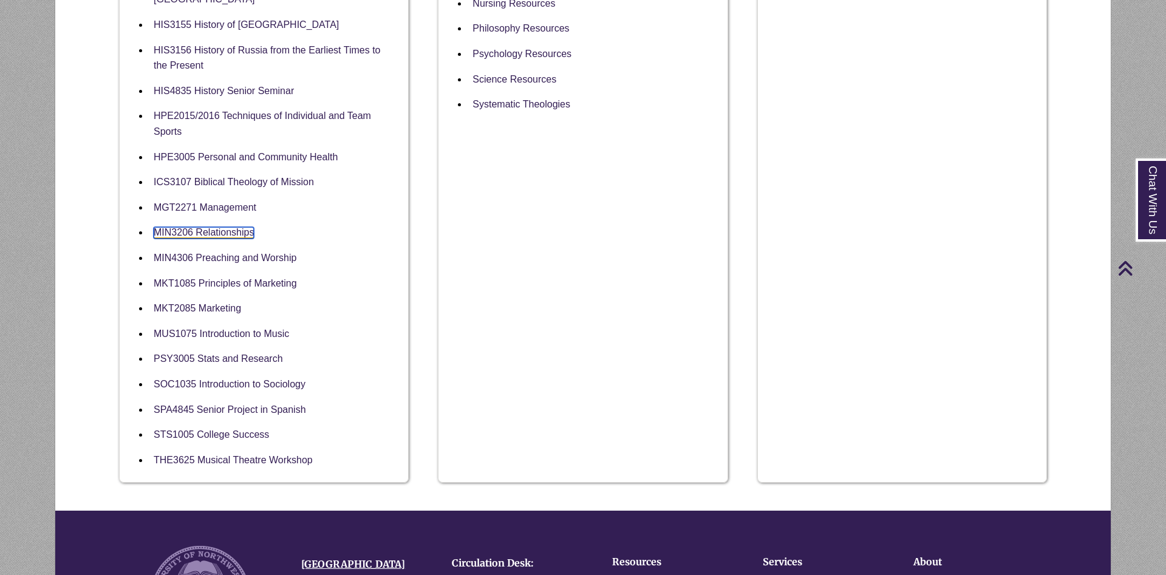
click at [220, 229] on link "MIN3206 Relationships" at bounding box center [204, 233] width 100 height 12
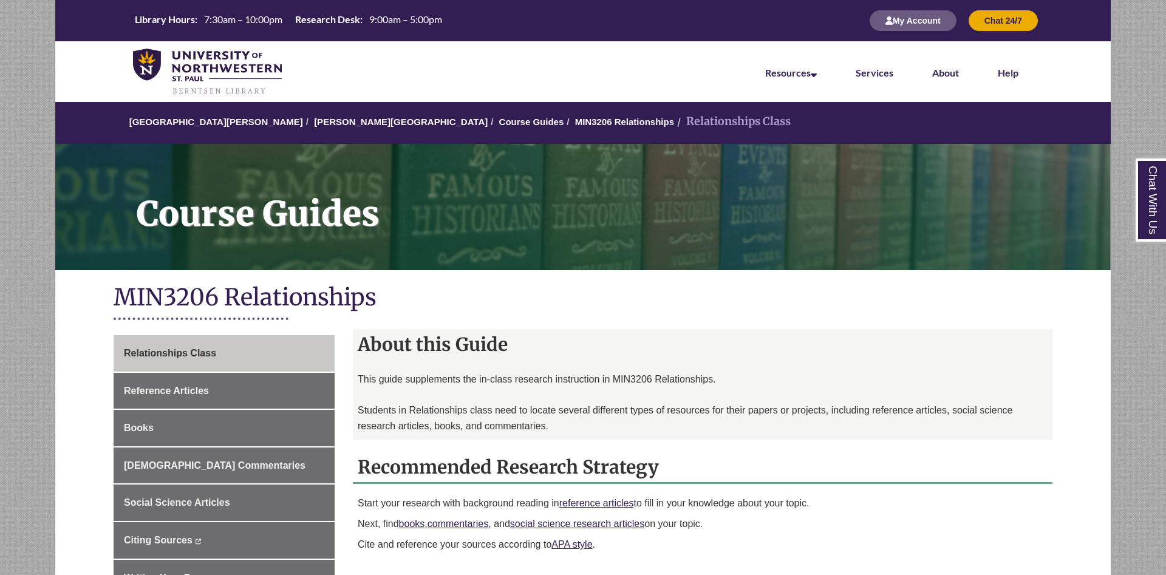
scroll to position [445, 0]
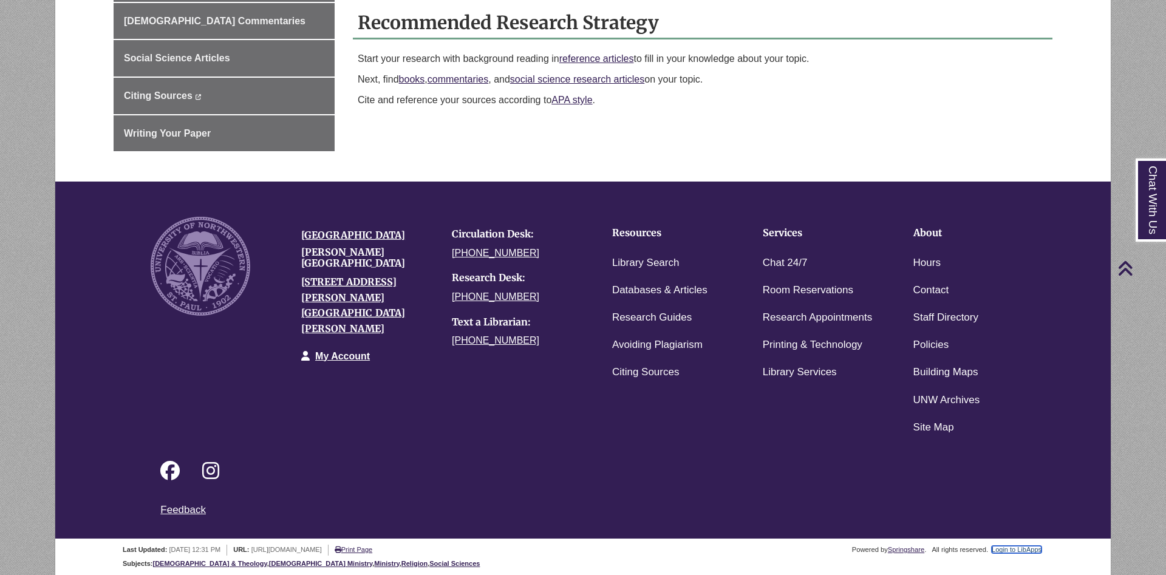
click at [1014, 553] on link "Login to LibApps" at bounding box center [1017, 549] width 50 height 7
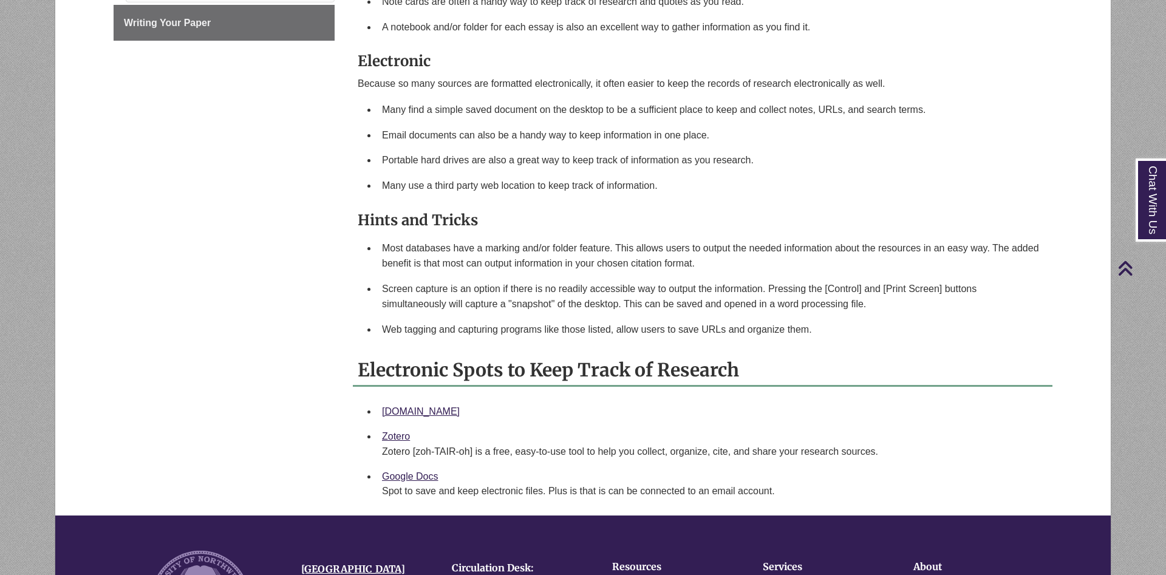
scroll to position [372, 0]
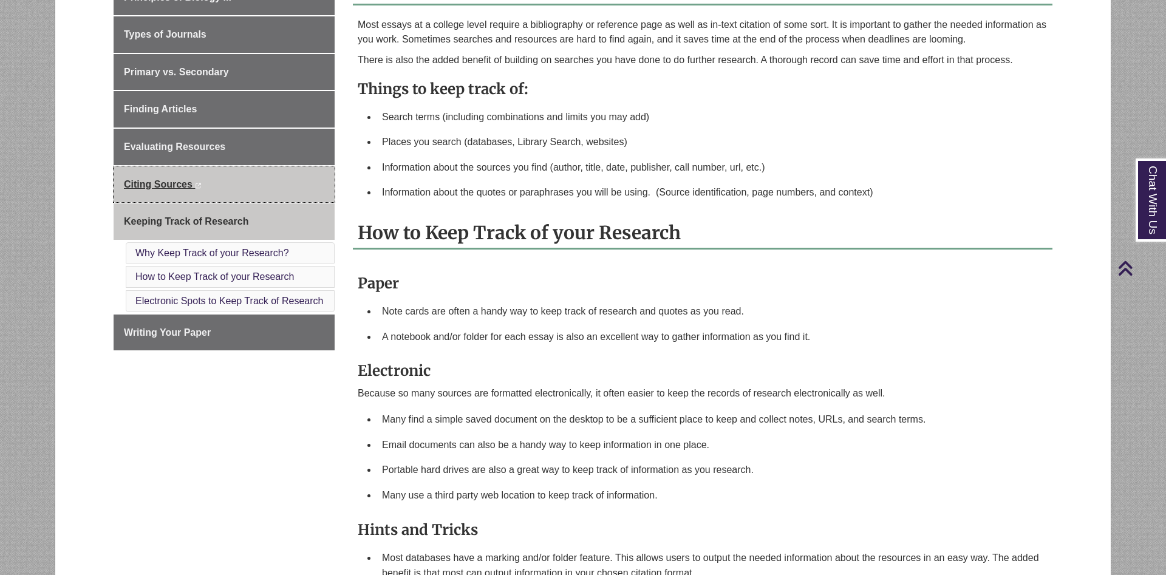
click at [256, 196] on link "Citing Sources This link opens in a new window This link opens in a new window" at bounding box center [224, 184] width 221 height 36
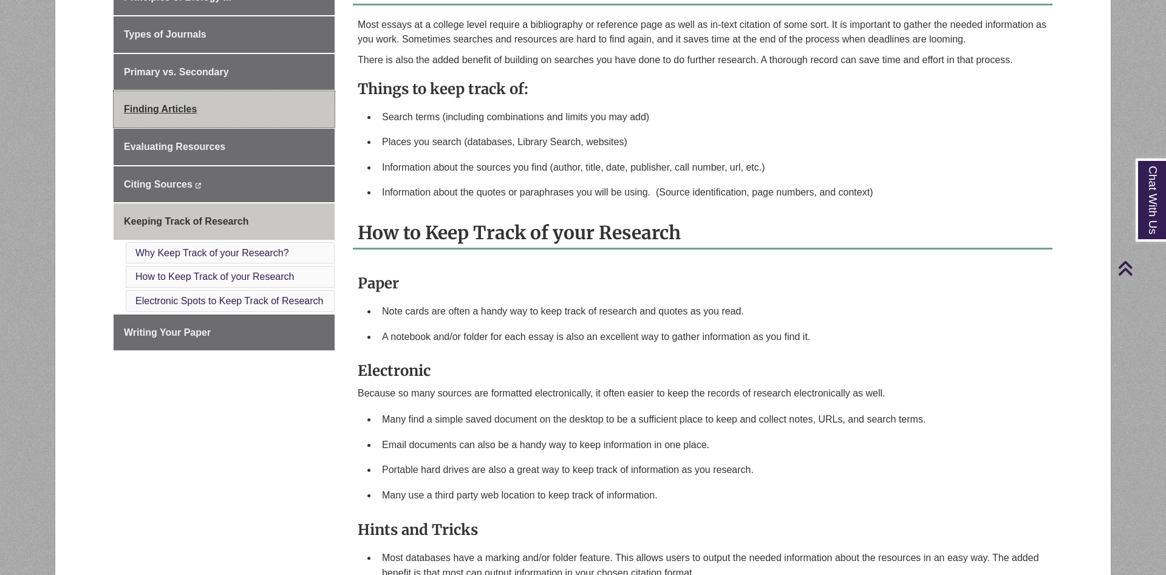
click at [227, 104] on link "Finding Articles" at bounding box center [224, 109] width 221 height 36
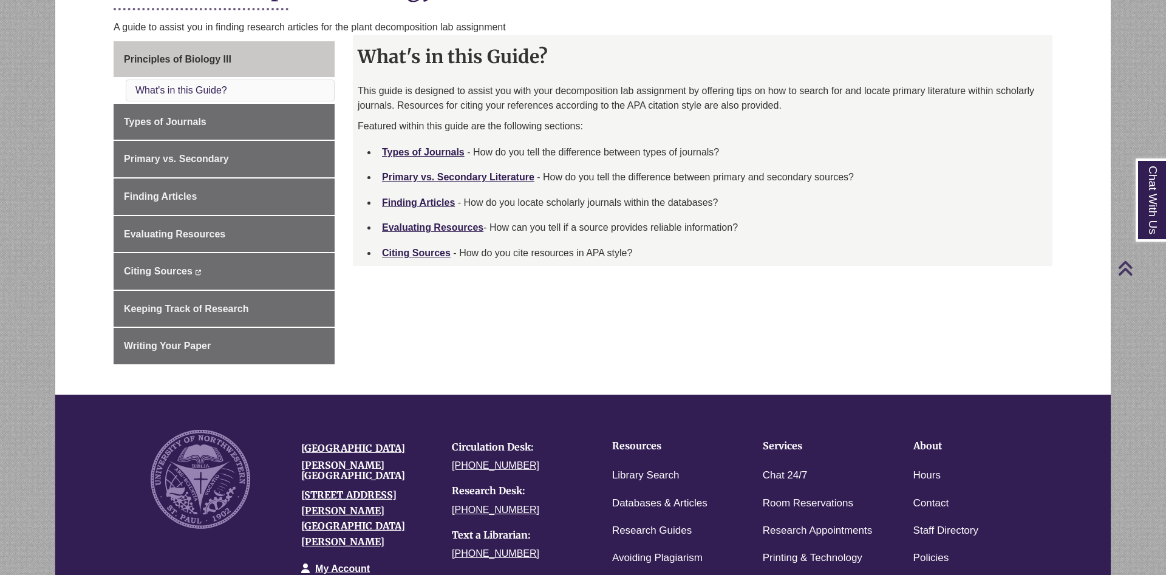
scroll to position [62, 0]
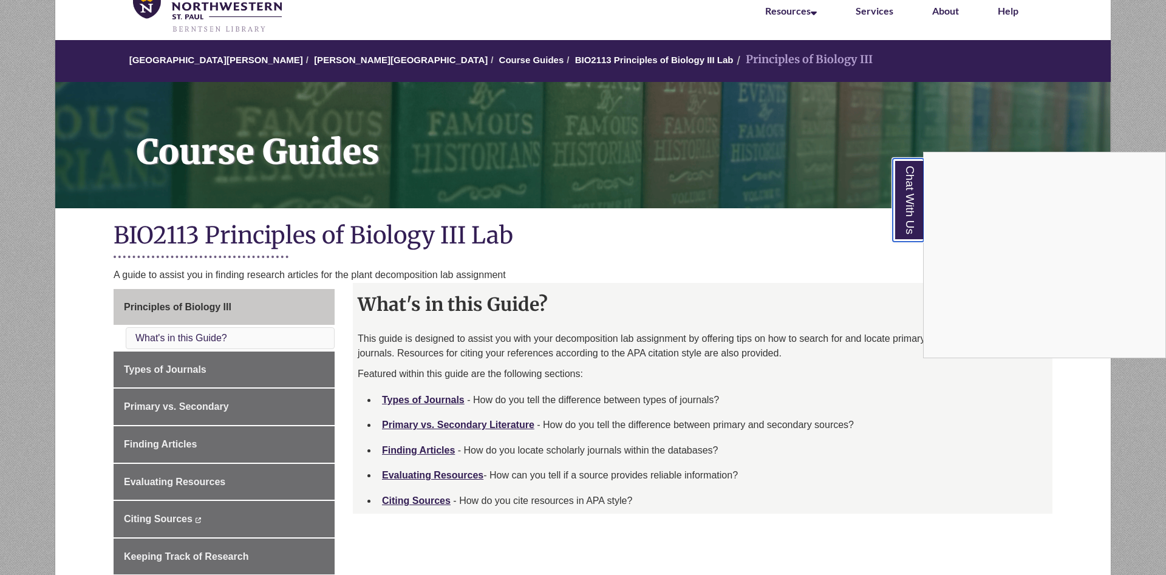
click at [901, 198] on link "Chat With Us" at bounding box center [908, 200] width 31 height 83
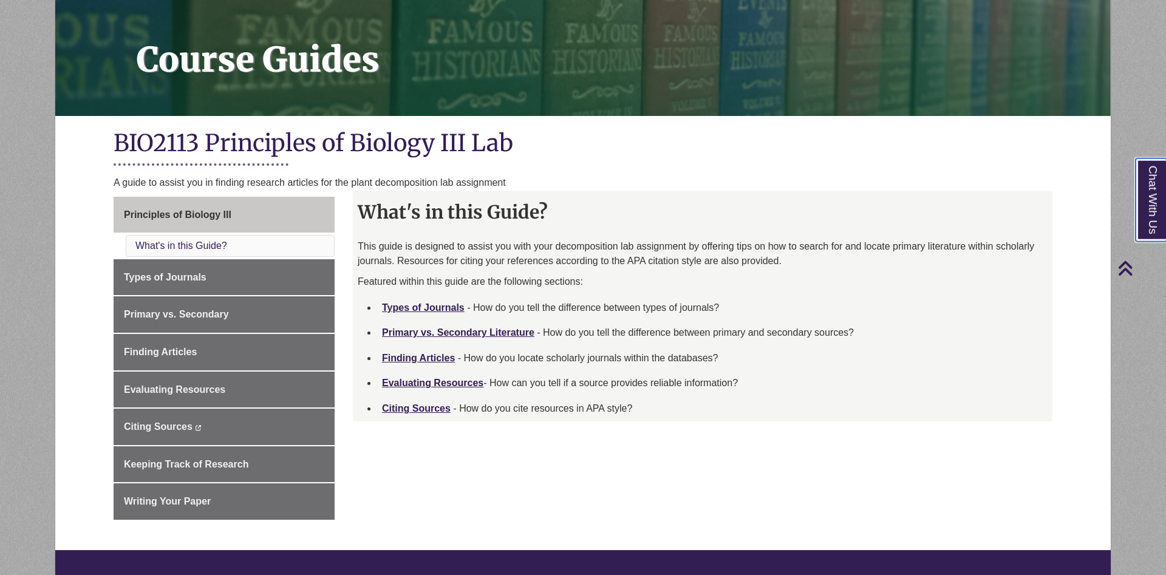
scroll to position [124, 0]
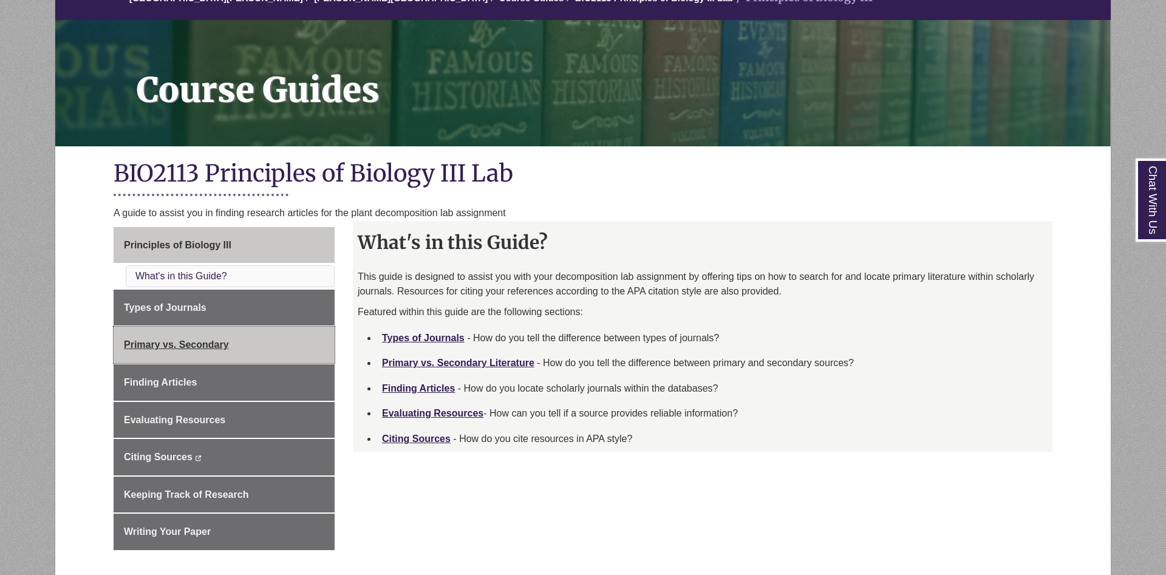
click at [188, 355] on link "Primary vs. Secondary" at bounding box center [224, 345] width 221 height 36
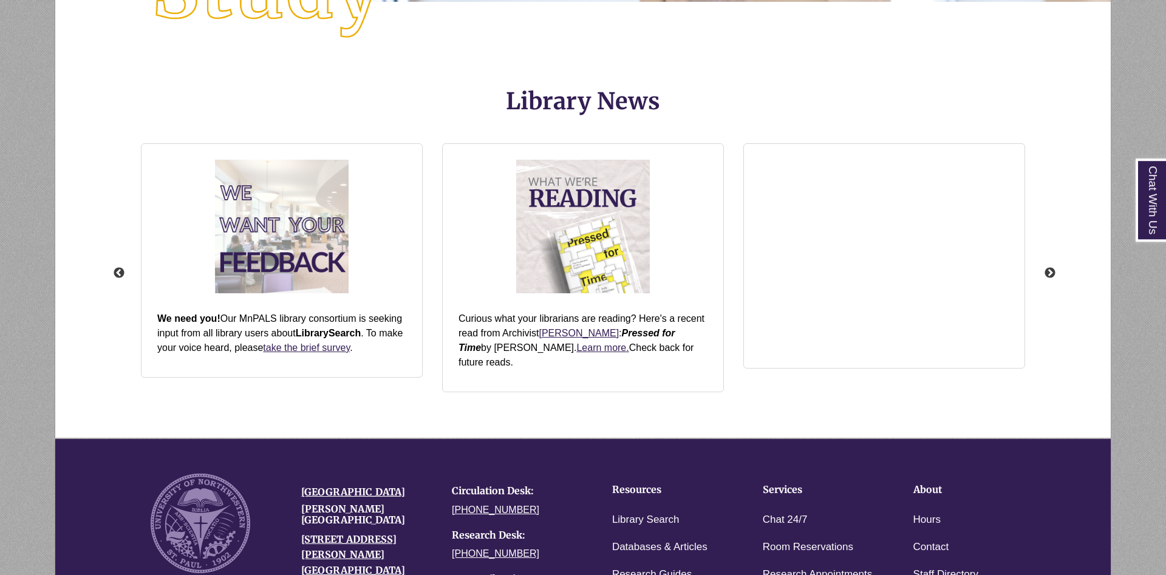
scroll to position [1553, 0]
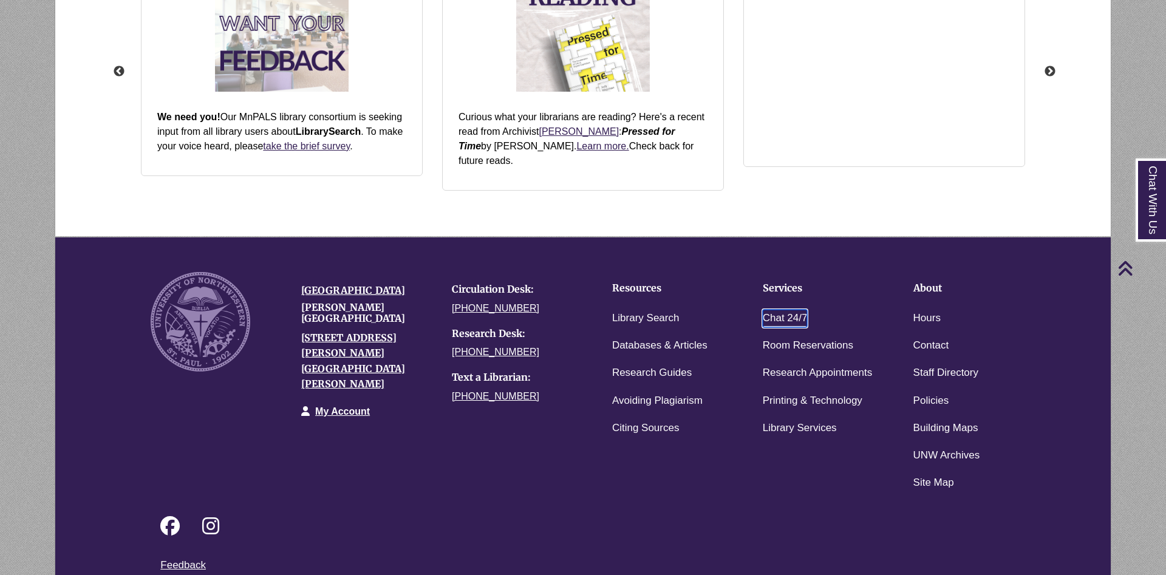
click at [799, 310] on link "Chat 24/7" at bounding box center [785, 319] width 45 height 18
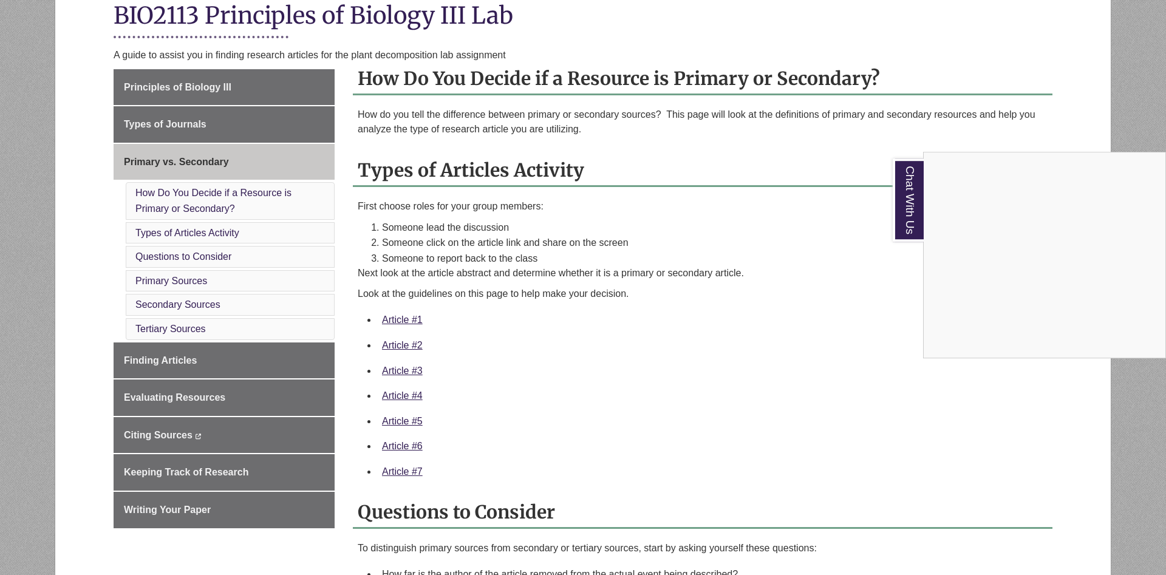
scroll to position [372, 0]
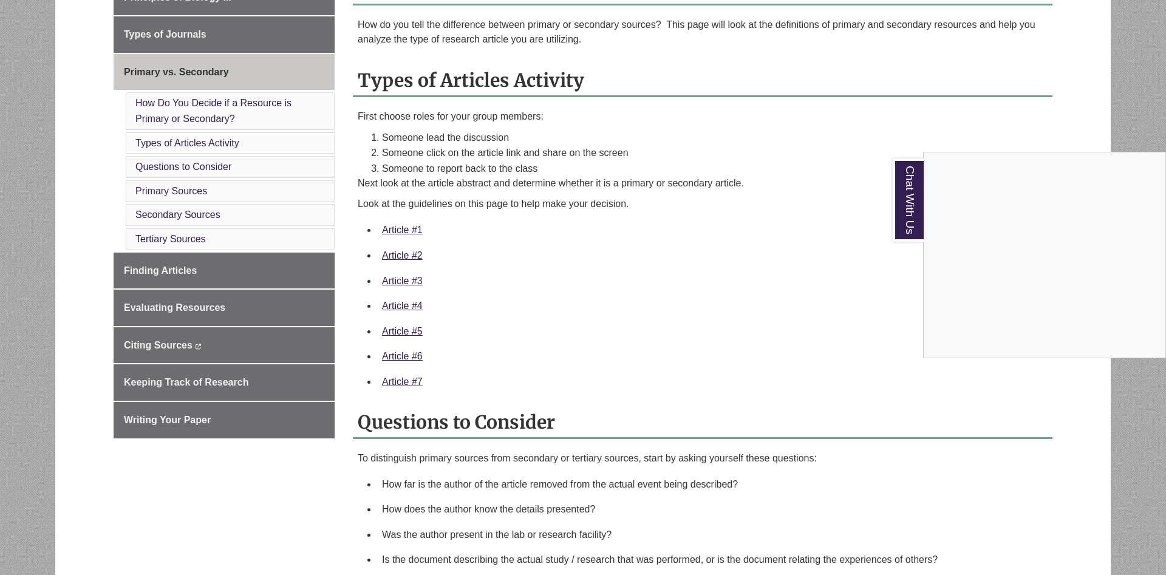
click at [413, 231] on div "Chat With Us" at bounding box center [583, 287] width 1166 height 575
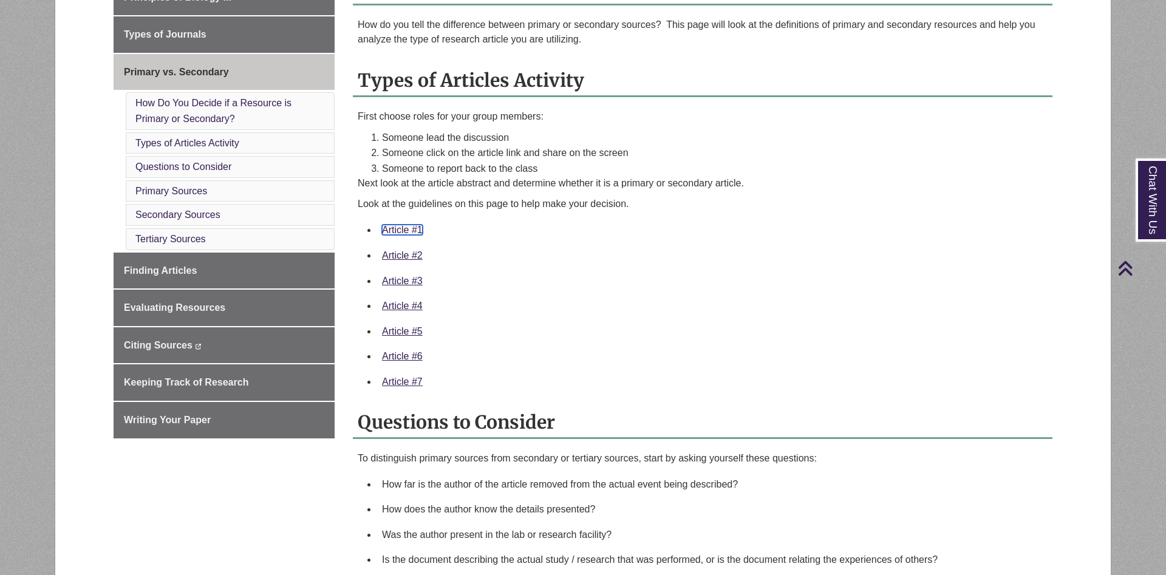
click at [413, 231] on link "Article #1" at bounding box center [402, 230] width 41 height 10
click at [401, 253] on link "Article #2" at bounding box center [402, 255] width 41 height 10
click at [409, 282] on link "Article #3" at bounding box center [402, 281] width 41 height 10
click at [397, 303] on link "Article #4" at bounding box center [402, 306] width 41 height 10
click at [410, 327] on link "Article #5" at bounding box center [402, 331] width 41 height 10
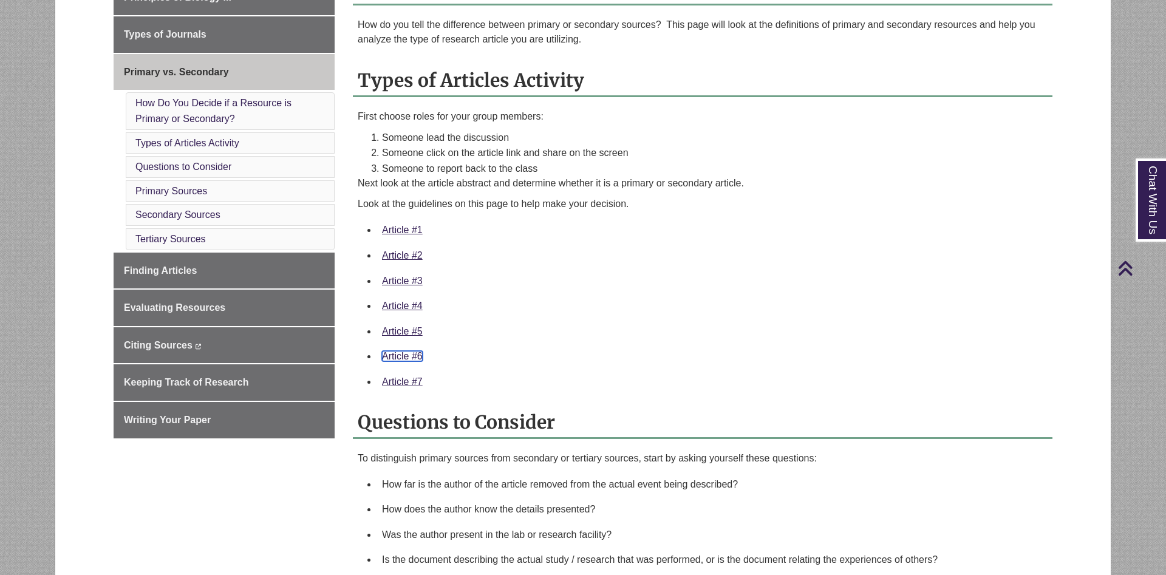
click at [406, 359] on link "Article #6" at bounding box center [402, 356] width 41 height 10
click at [406, 383] on link "Article #7" at bounding box center [402, 382] width 41 height 10
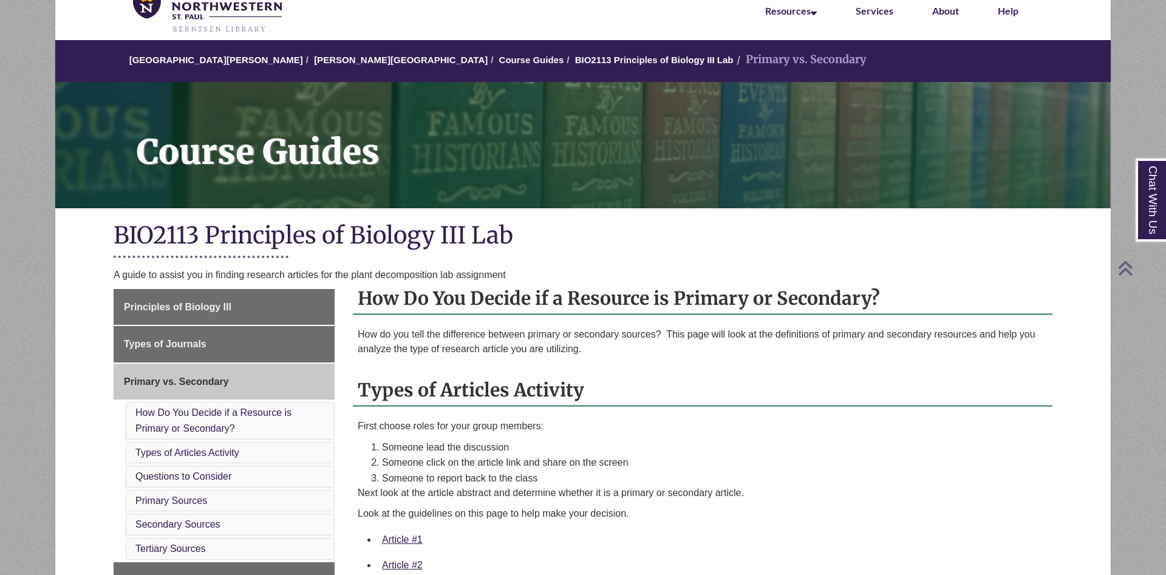
scroll to position [0, 0]
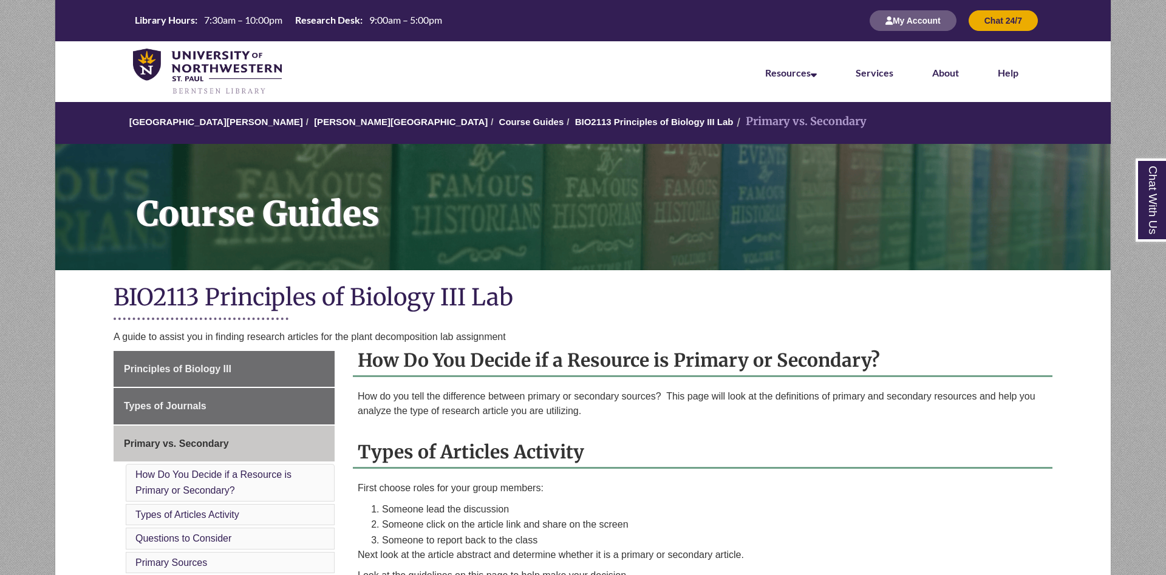
click at [623, 280] on div "BIO2113 Principles of Biology III Lab A guide to assist you in finding research…" at bounding box center [583, 312] width 1057 height 66
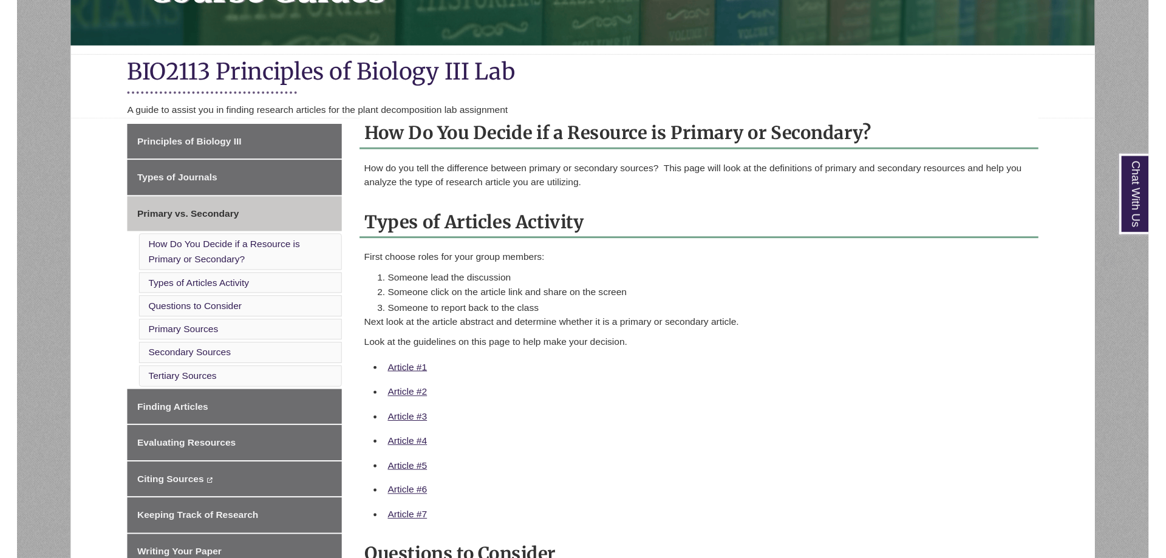
scroll to position [248, 0]
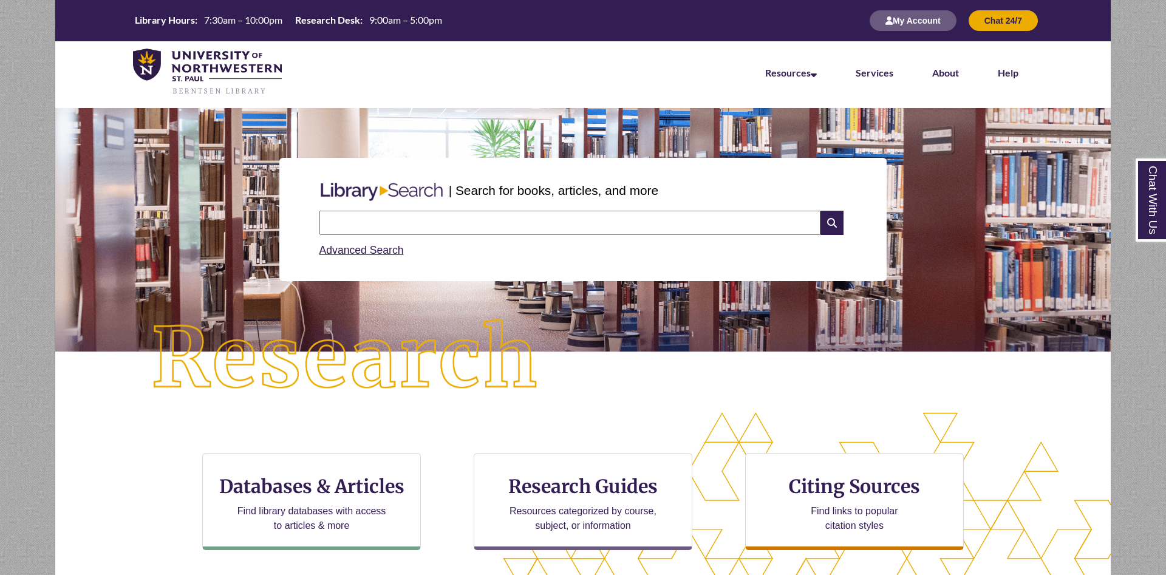
click at [504, 218] on input "text" at bounding box center [569, 223] width 501 height 24
paste input "**********"
type input "**********"
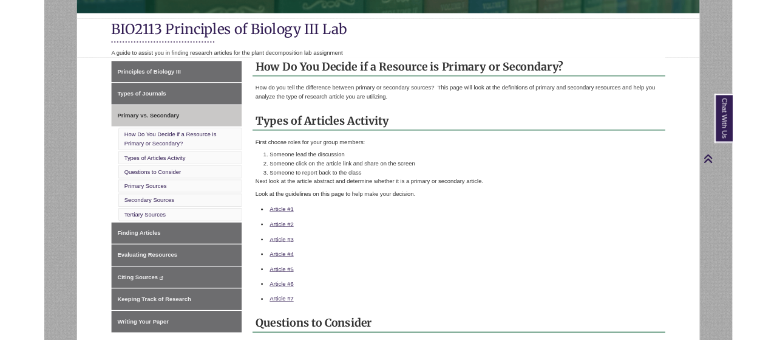
scroll to position [247, 0]
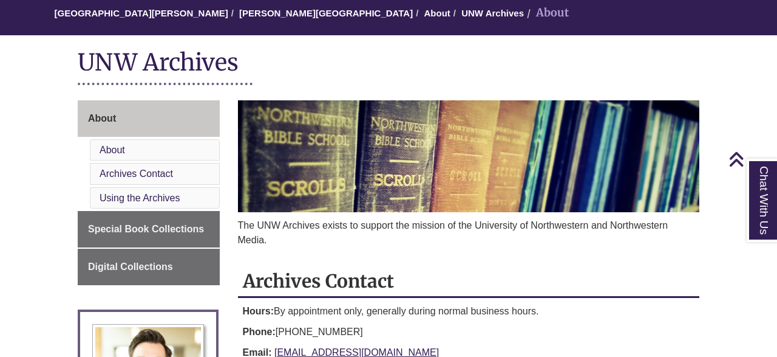
scroll to position [113, 0]
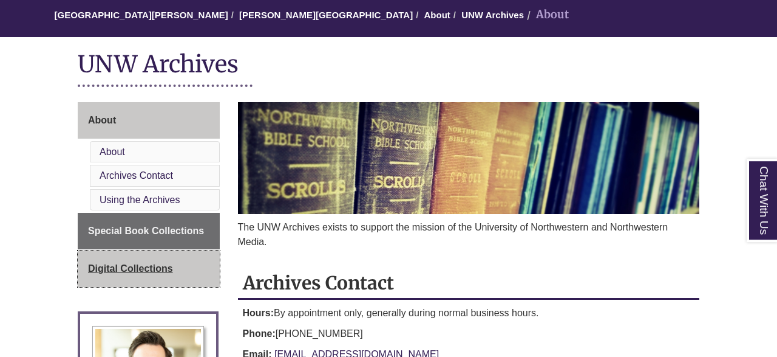
click at [194, 266] on link "Digital Collections" at bounding box center [149, 268] width 142 height 36
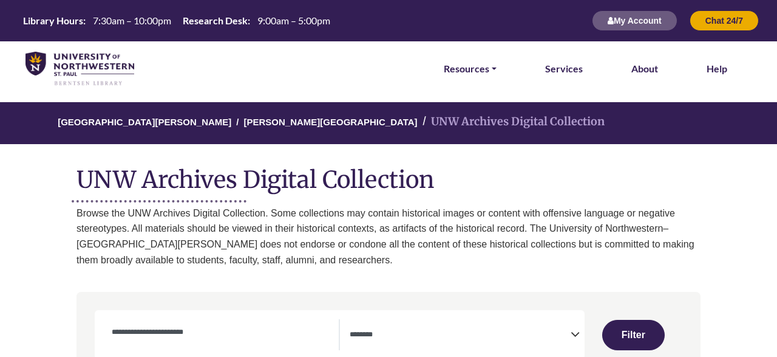
select select "Database Subject Filter"
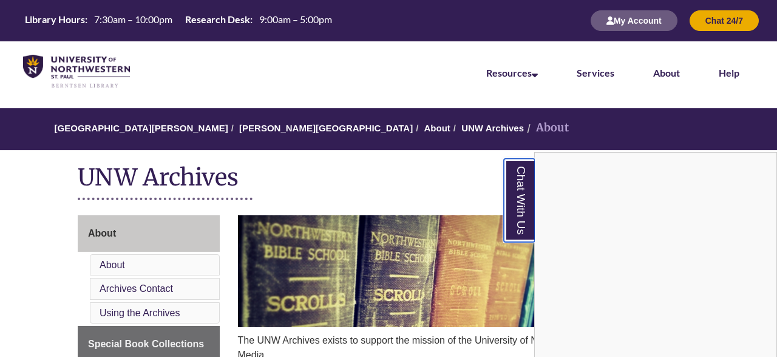
click at [521, 195] on link "Chat With Us" at bounding box center [519, 200] width 31 height 83
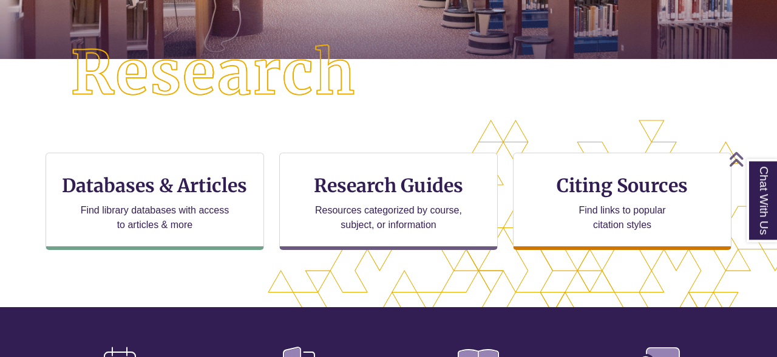
scroll to position [297, 0]
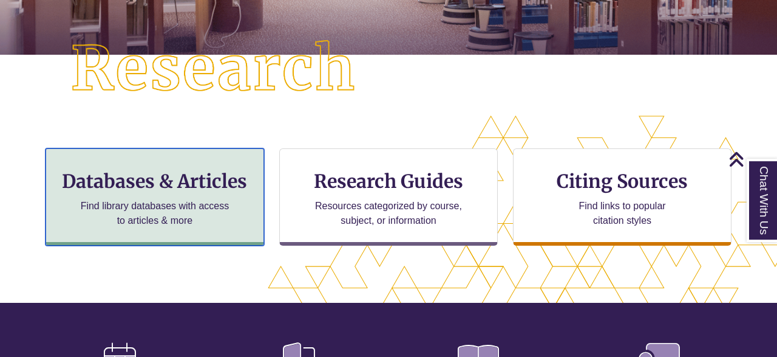
click at [213, 173] on h3 "Databases & Articles" at bounding box center [155, 180] width 198 height 23
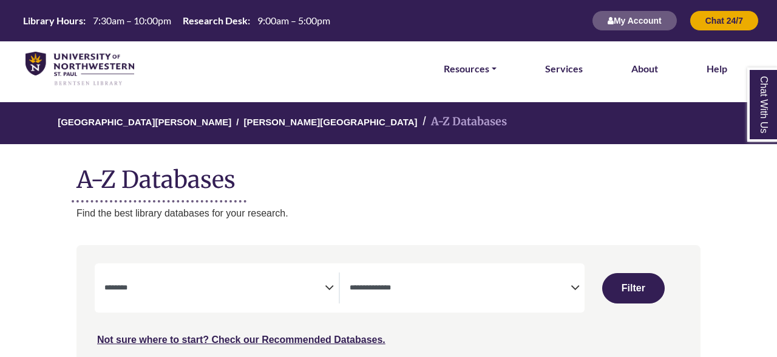
select select "Database Subject Filter"
select select "Database Types Filter"
select select "Database Subject Filter"
select select "Database Types Filter"
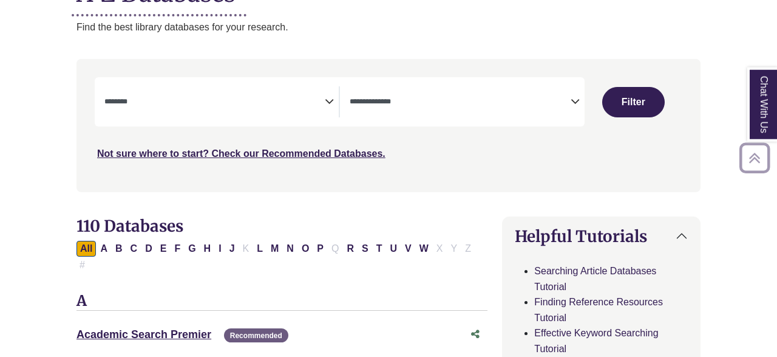
scroll to position [200, 0]
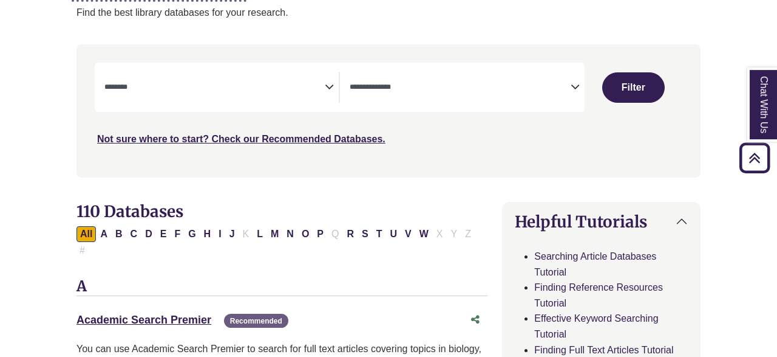
click at [411, 84] on textarea "Search" at bounding box center [460, 88] width 220 height 10
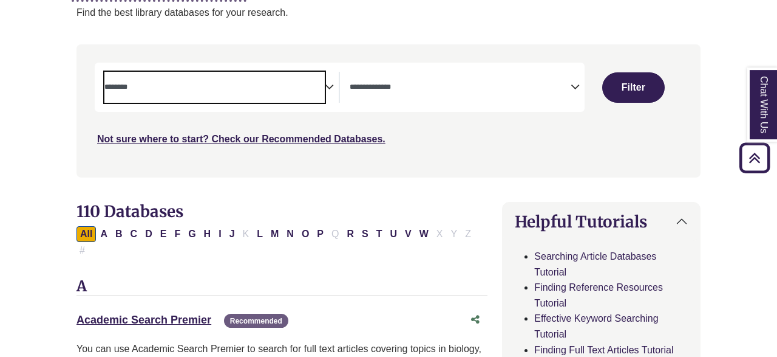
click at [272, 86] on textarea "Search" at bounding box center [214, 88] width 220 height 10
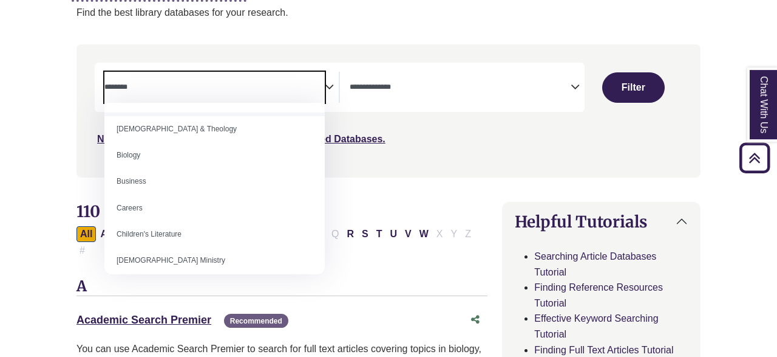
scroll to position [70, 0]
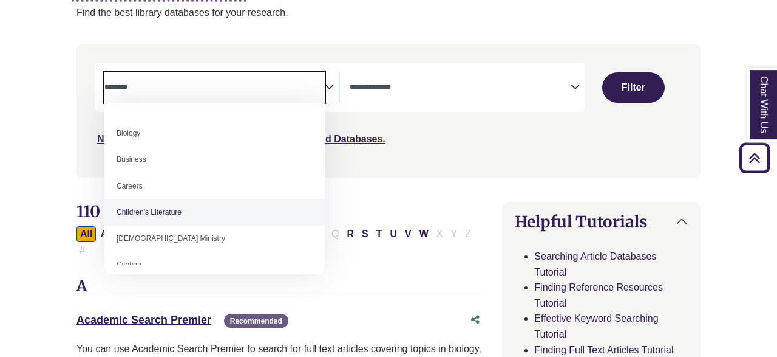
select select "*****"
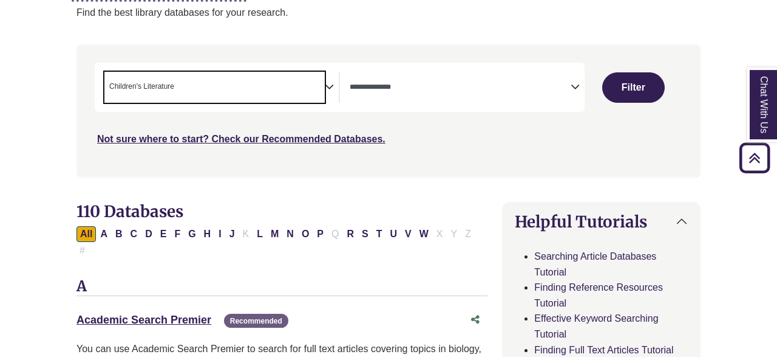
scroll to position [83, 0]
click at [629, 86] on button "Filter" at bounding box center [634, 87] width 63 height 30
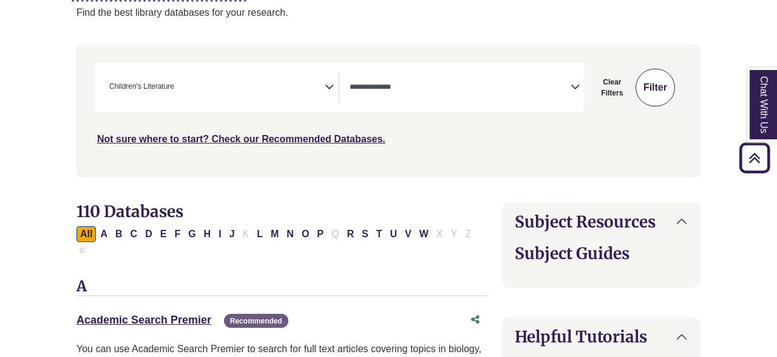
select select "Database Types Filter"
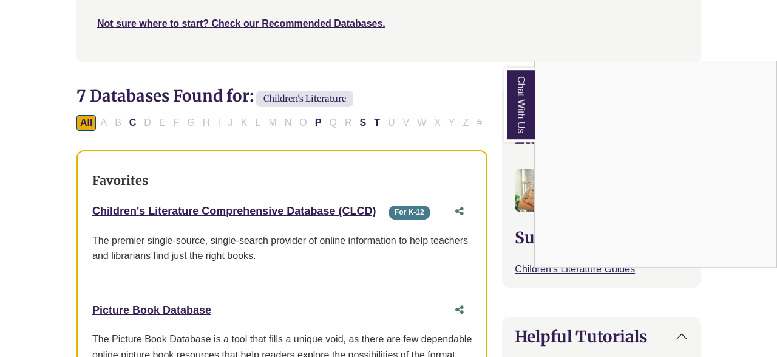
scroll to position [475, 0]
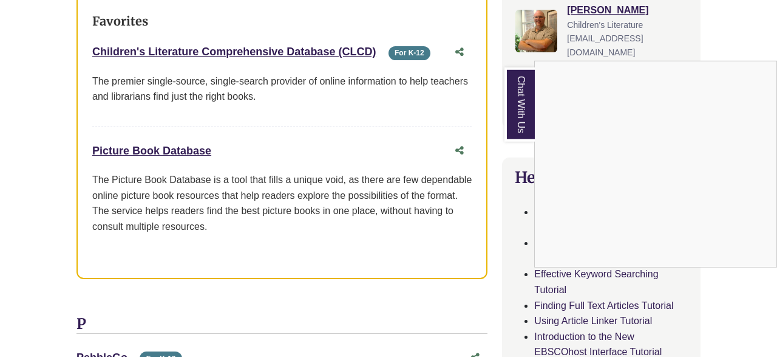
click at [326, 53] on div "Chat With Us" at bounding box center [388, 178] width 777 height 357
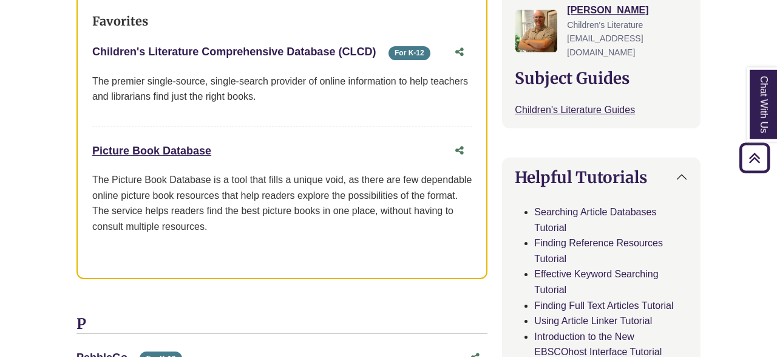
click at [326, 53] on link "Children's Literature Comprehensive Database (CLCD) This link opens in a new wi…" at bounding box center [234, 52] width 284 height 12
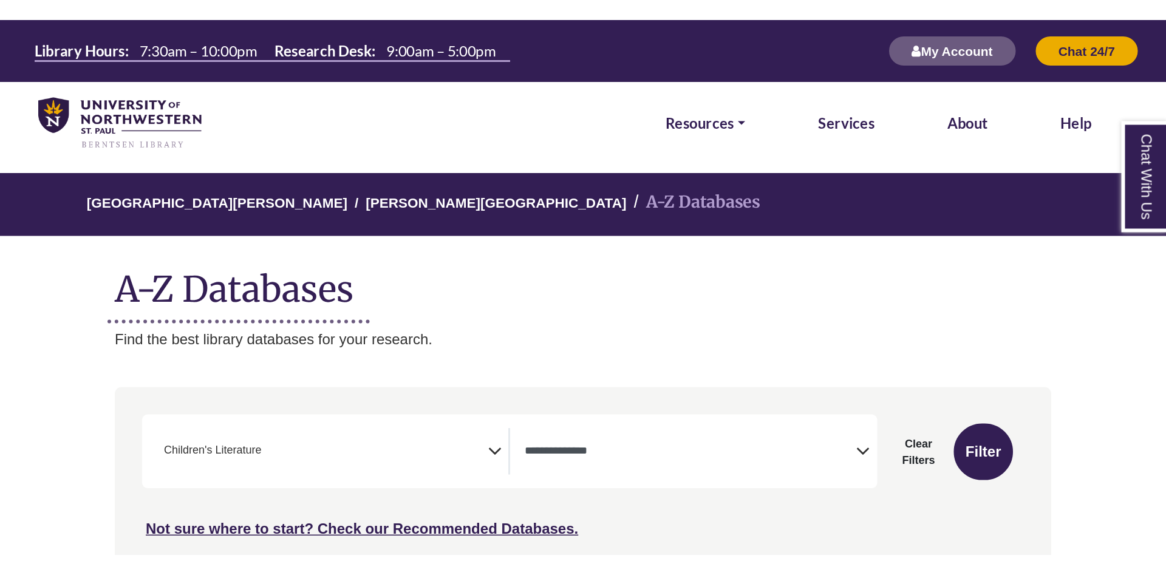
scroll to position [83, 0]
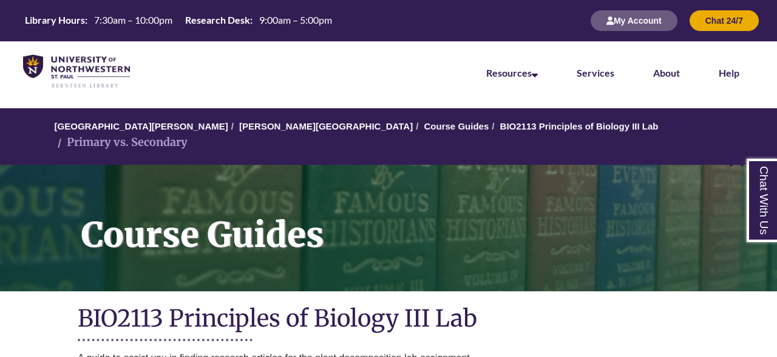
scroll to position [248, 0]
